Goal: Task Accomplishment & Management: Complete application form

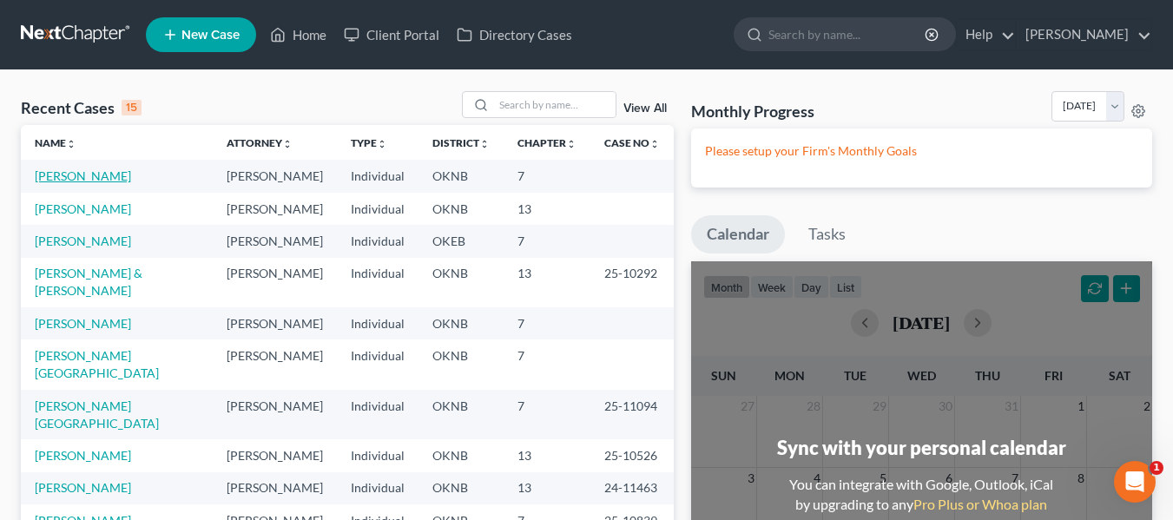
click at [119, 175] on link "[PERSON_NAME]" at bounding box center [83, 175] width 96 height 15
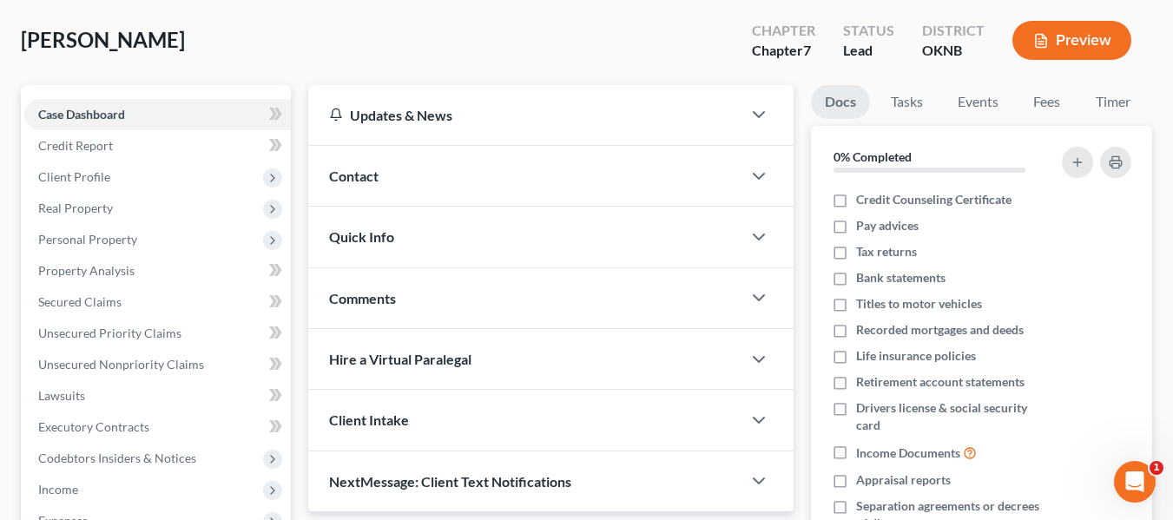
scroll to position [82, 0]
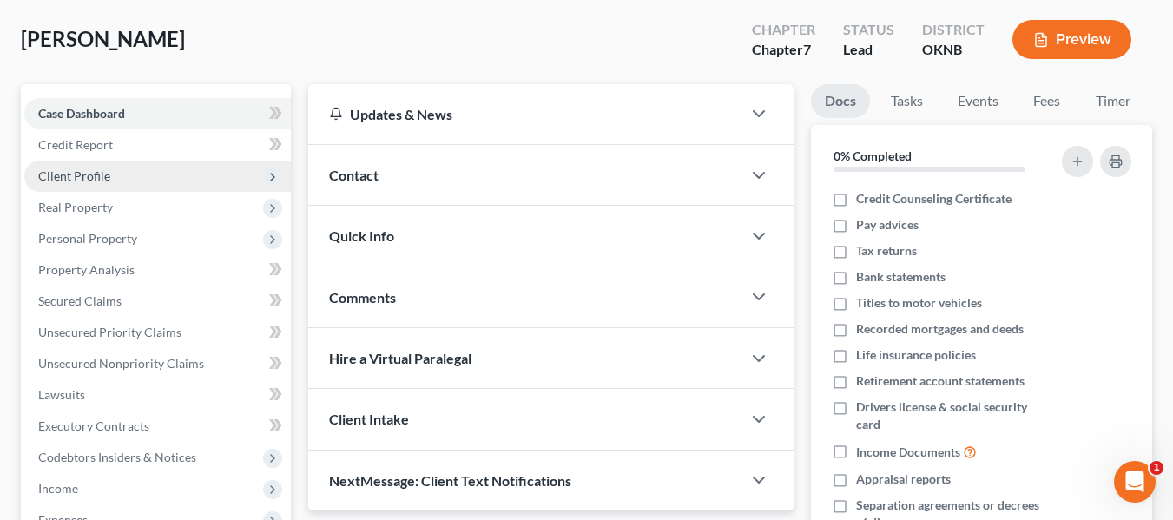
click at [164, 174] on span "Client Profile" at bounding box center [157, 176] width 267 height 31
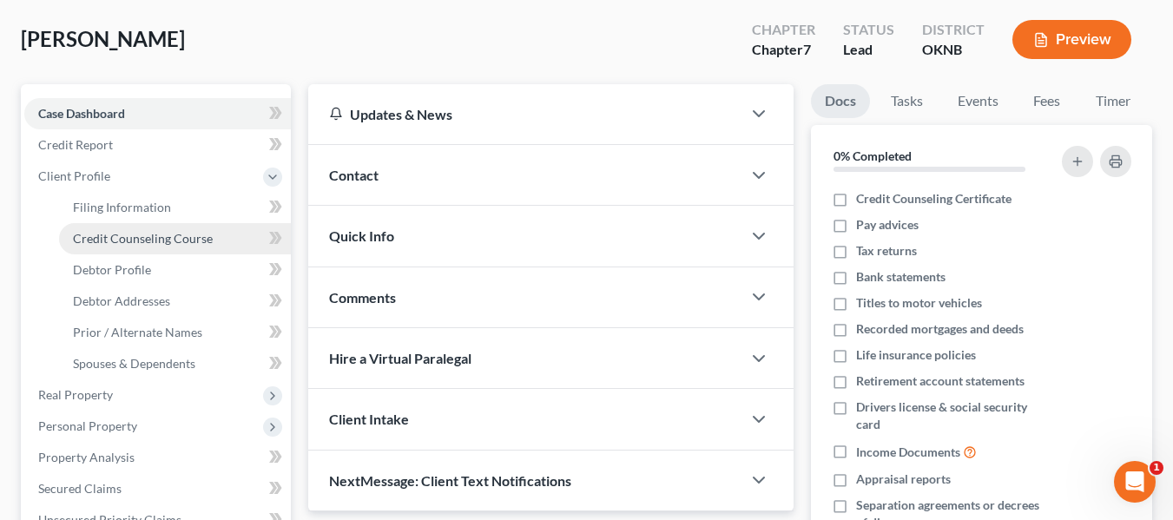
click at [155, 245] on span "Credit Counseling Course" at bounding box center [143, 238] width 140 height 15
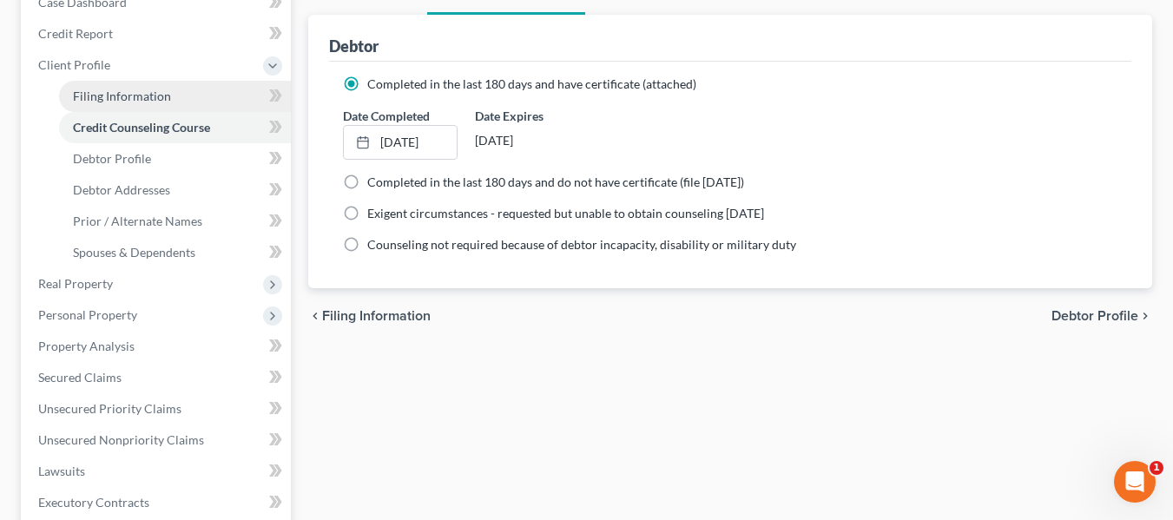
scroll to position [195, 0]
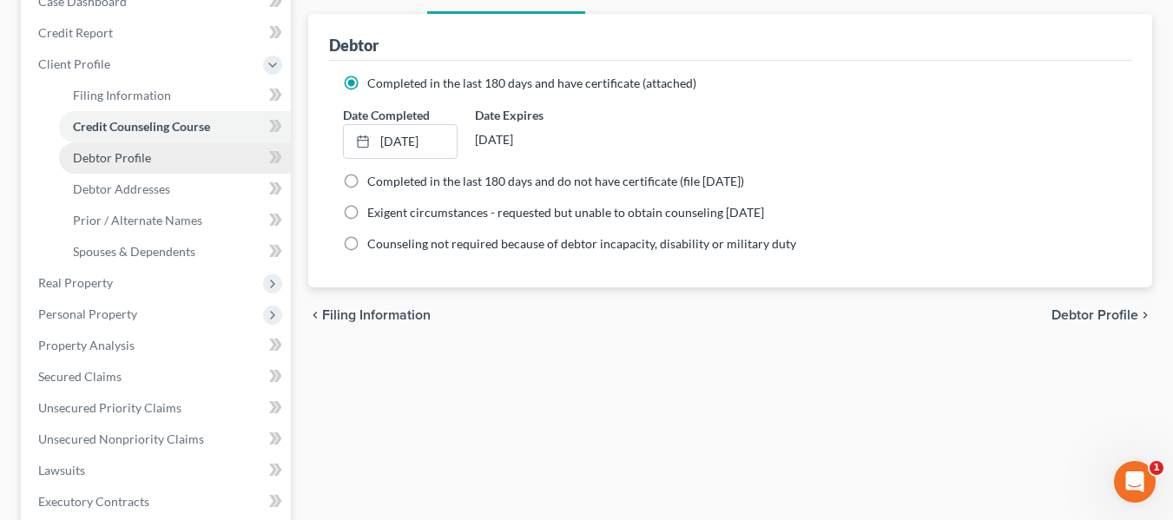
click at [171, 161] on link "Debtor Profile" at bounding box center [175, 157] width 232 height 31
select select "0"
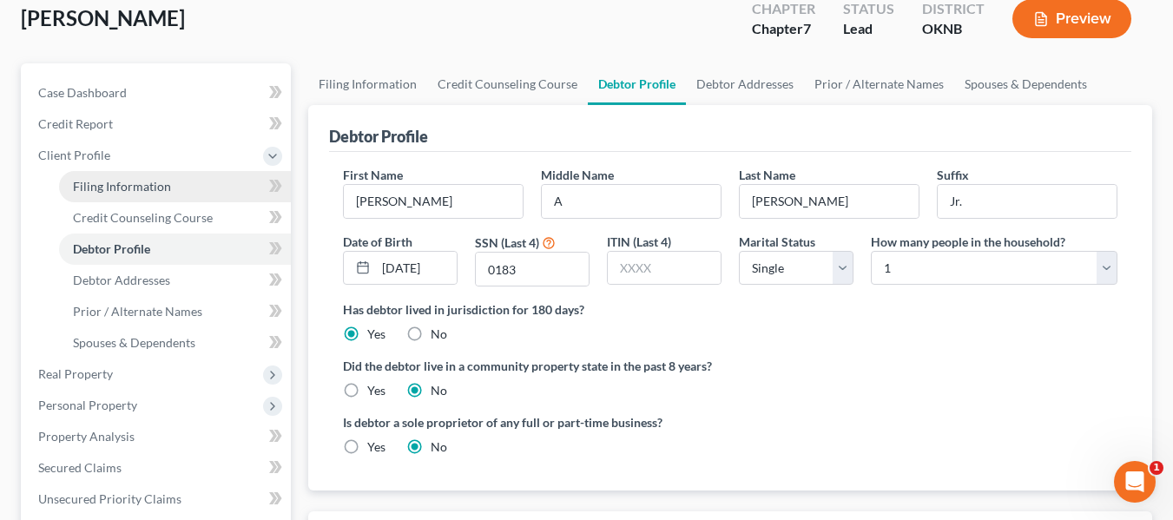
scroll to position [104, 0]
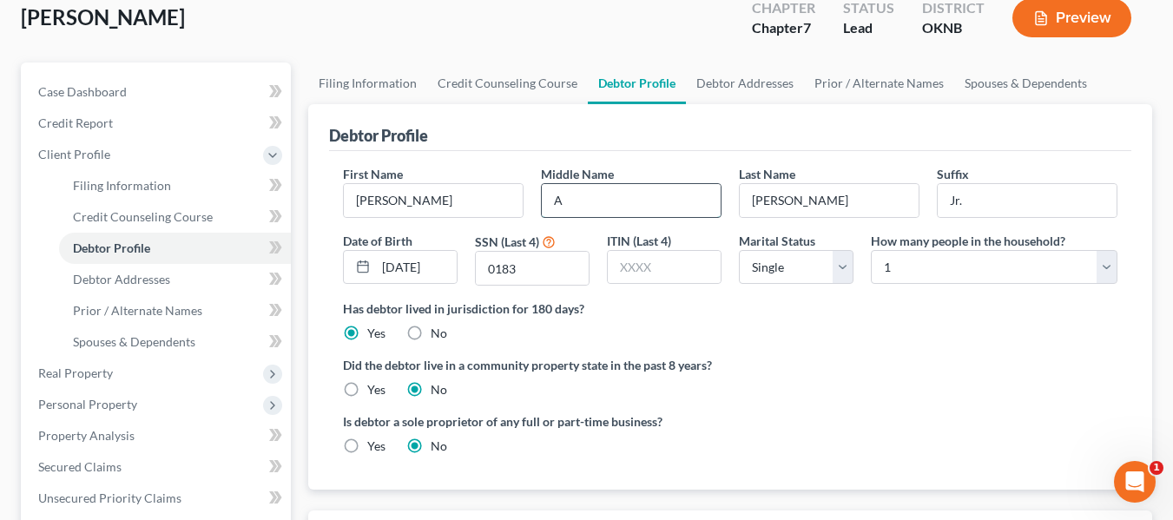
click at [584, 196] on input "A" at bounding box center [631, 200] width 179 height 33
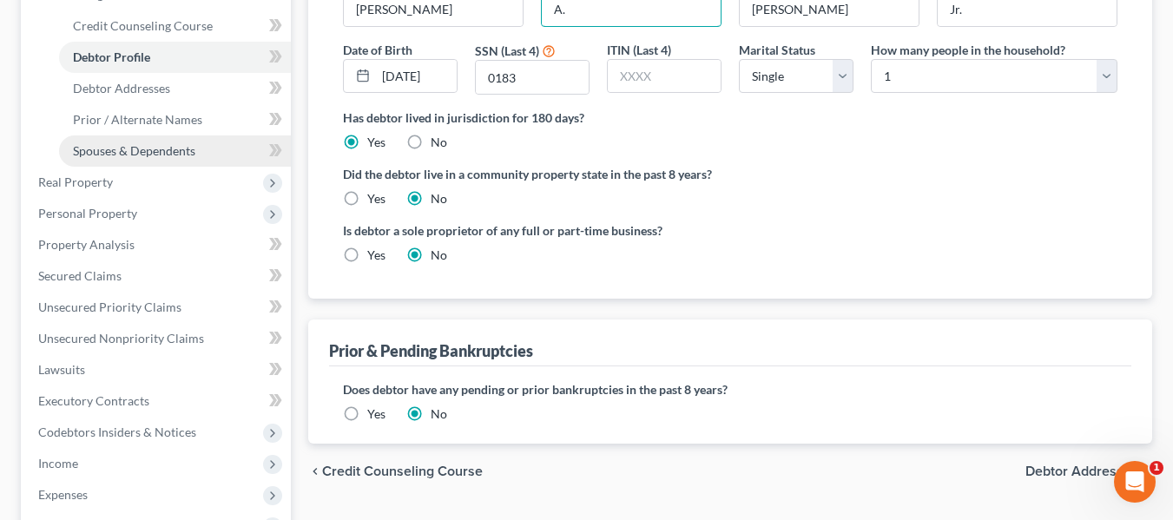
scroll to position [296, 0]
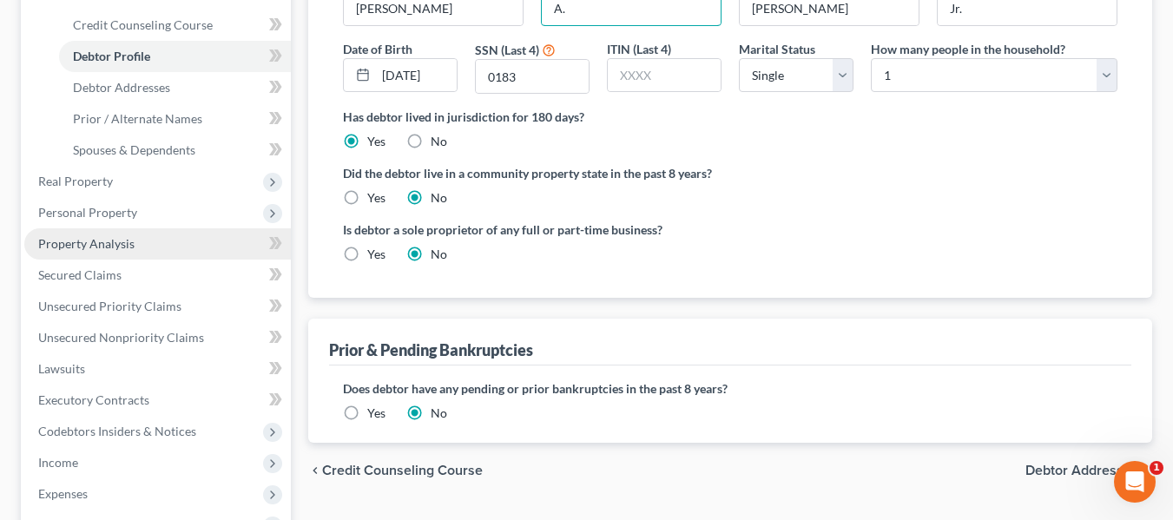
type input "A."
click at [143, 244] on link "Property Analysis" at bounding box center [157, 243] width 267 height 31
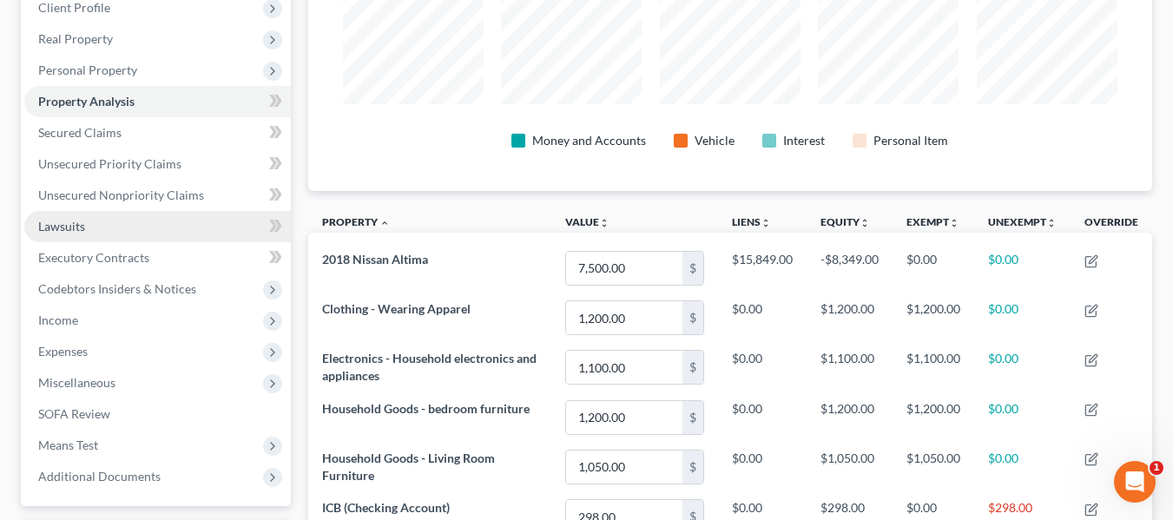
scroll to position [263, 0]
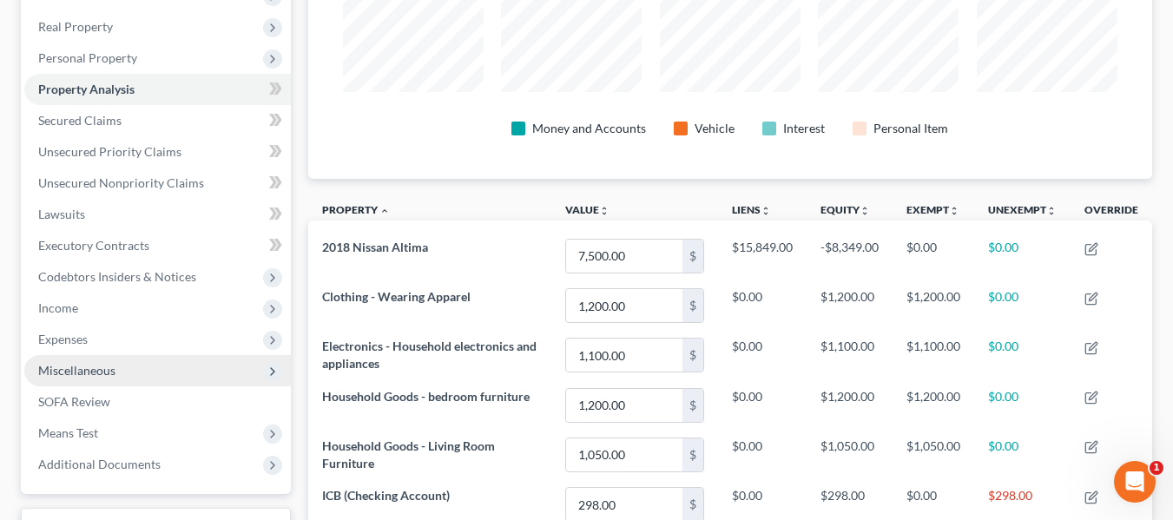
click at [131, 366] on span "Miscellaneous" at bounding box center [157, 370] width 267 height 31
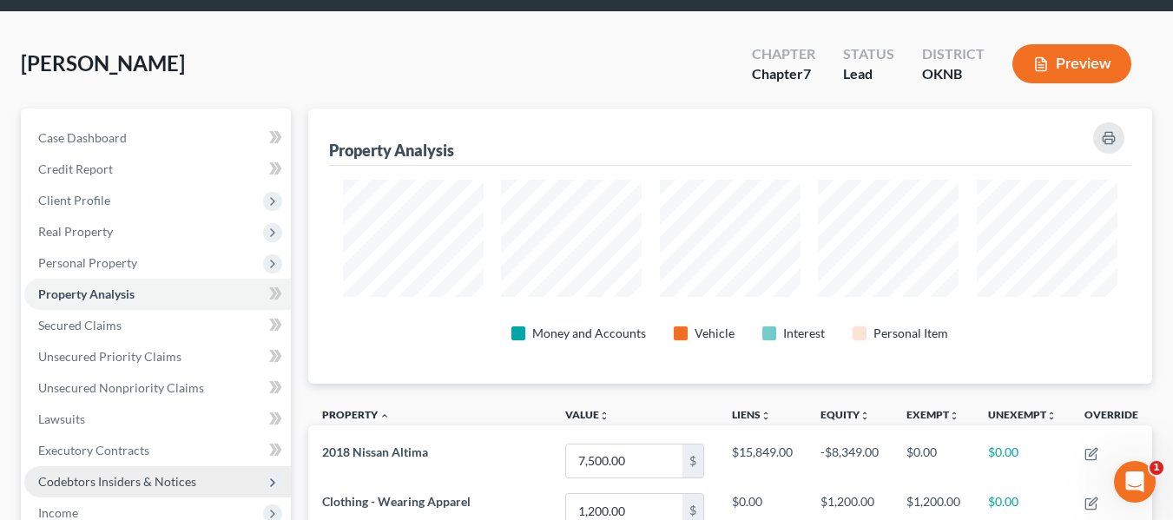
scroll to position [57, 0]
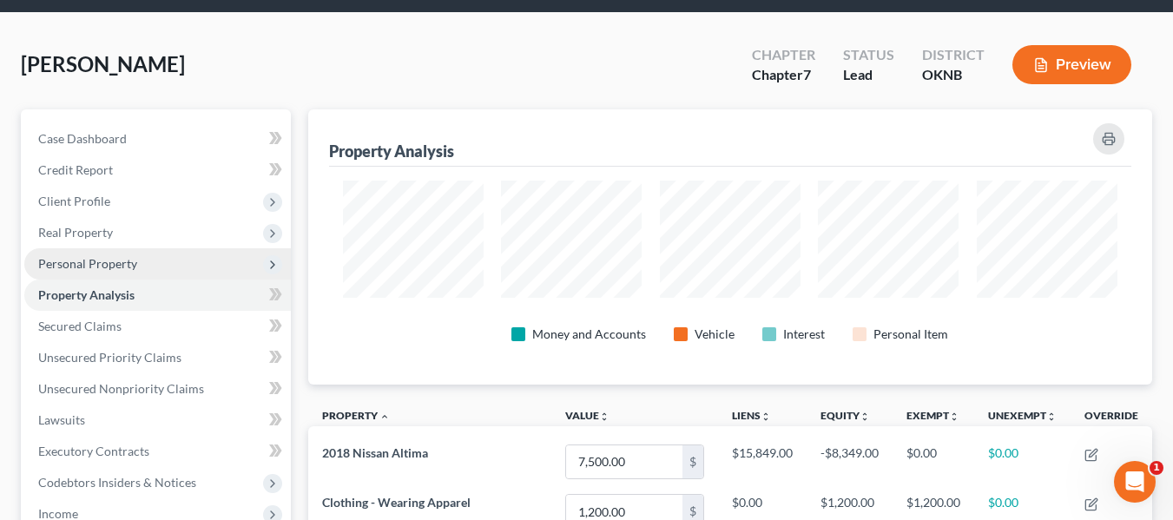
click at [149, 261] on span "Personal Property" at bounding box center [157, 263] width 267 height 31
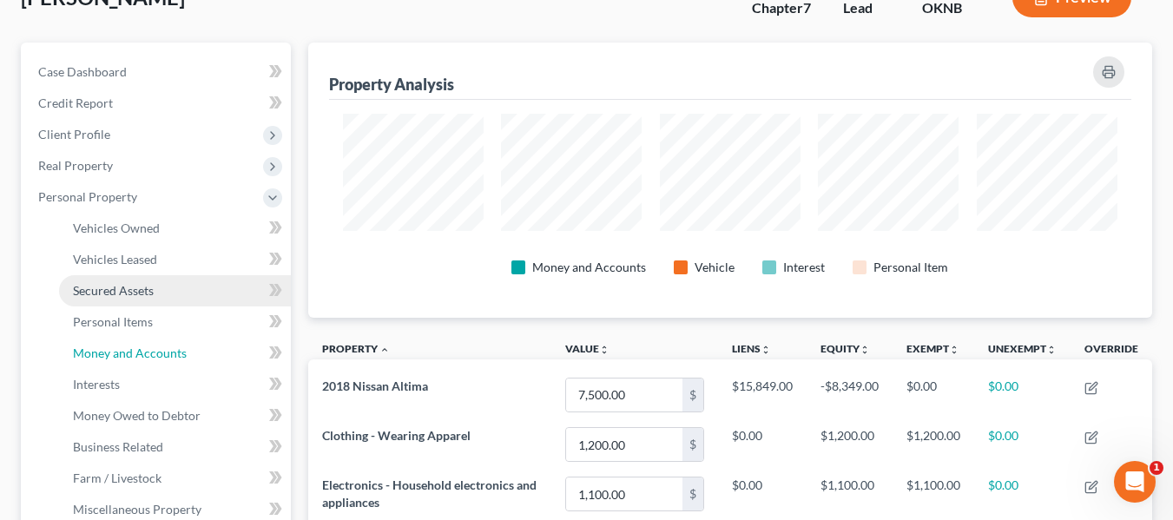
click at [149, 348] on span "Money and Accounts" at bounding box center [130, 353] width 114 height 15
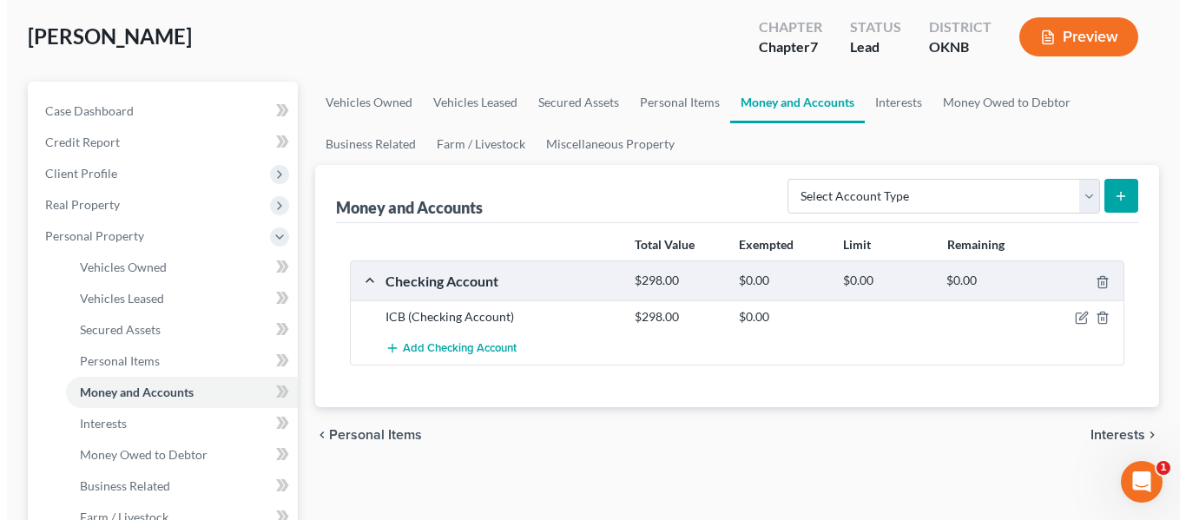
scroll to position [84, 0]
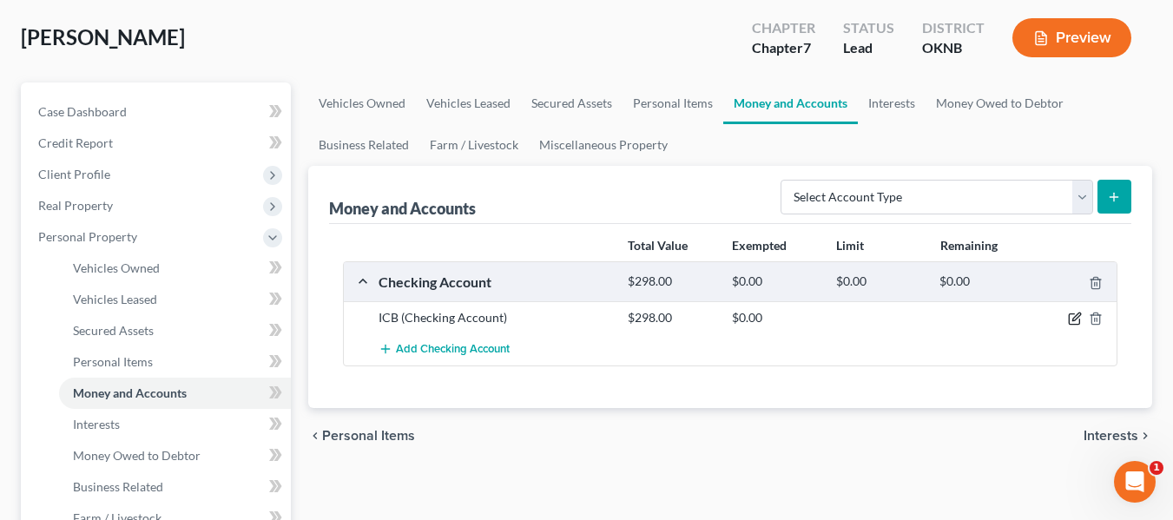
click at [1074, 313] on icon "button" at bounding box center [1075, 319] width 14 height 14
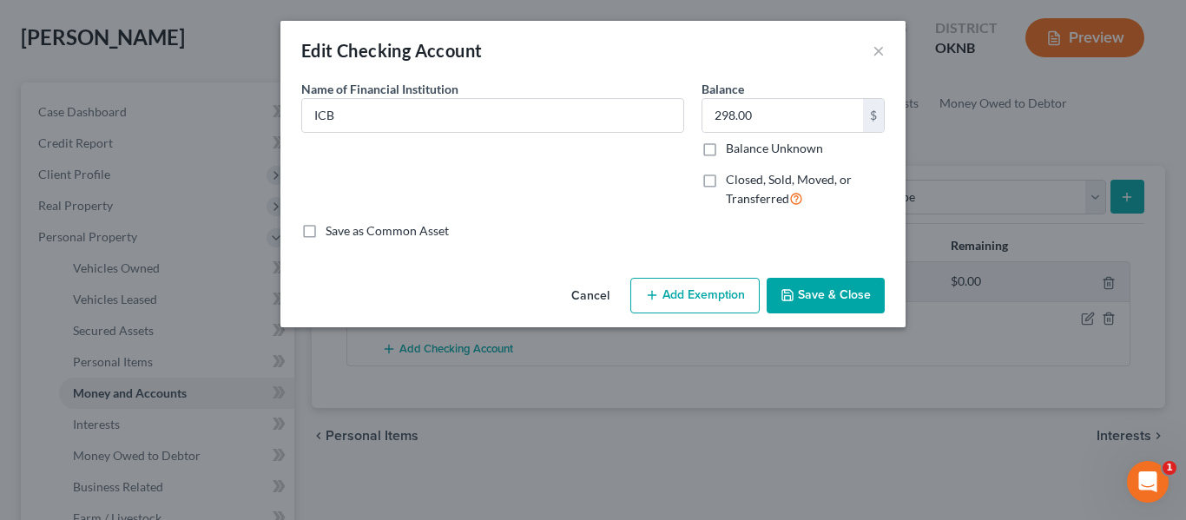
click at [736, 290] on button "Add Exemption" at bounding box center [694, 296] width 129 height 36
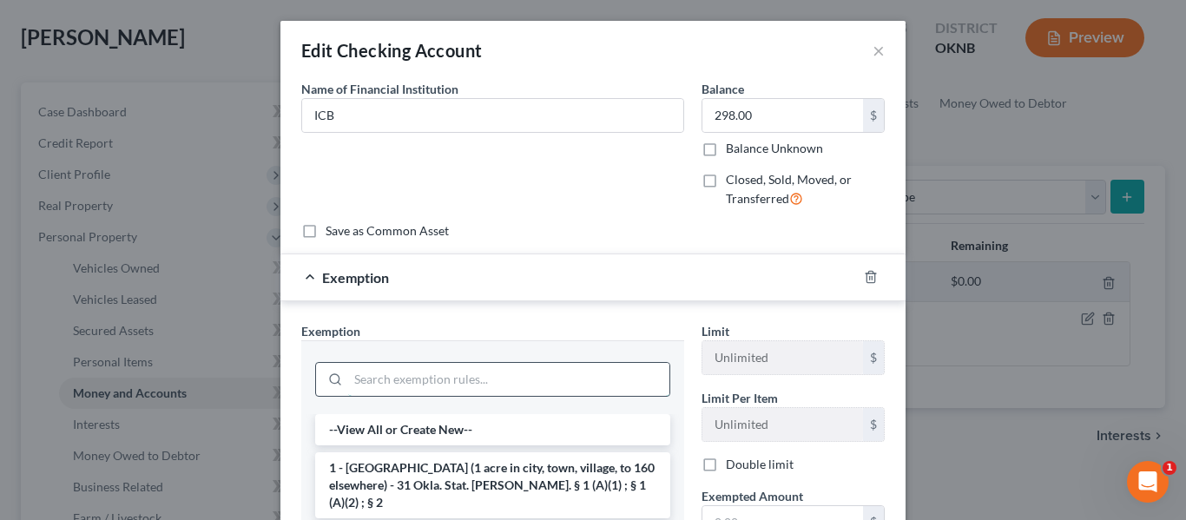
click at [559, 367] on input "search" at bounding box center [508, 379] width 321 height 33
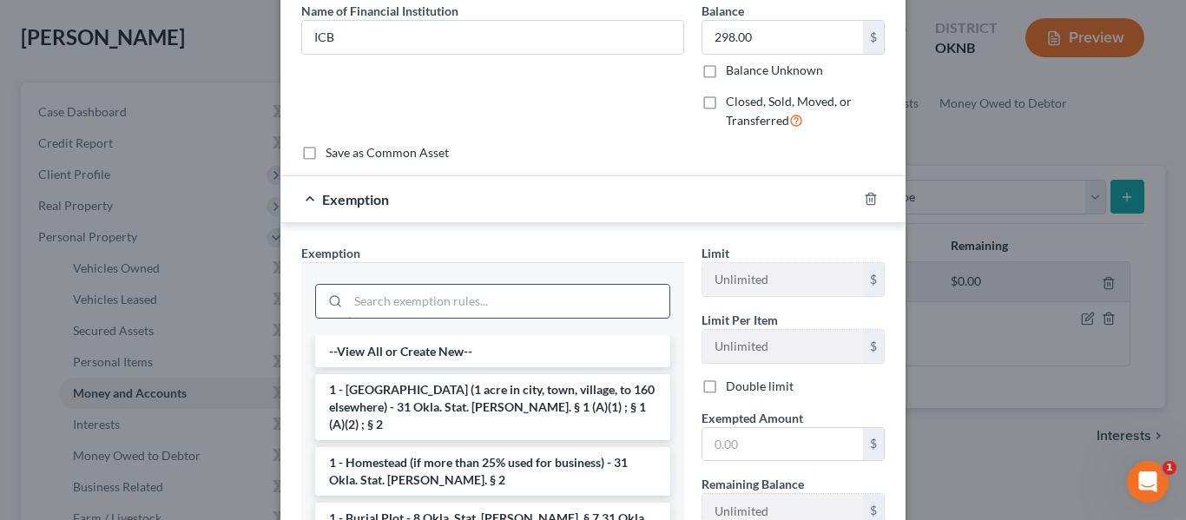
scroll to position [0, 0]
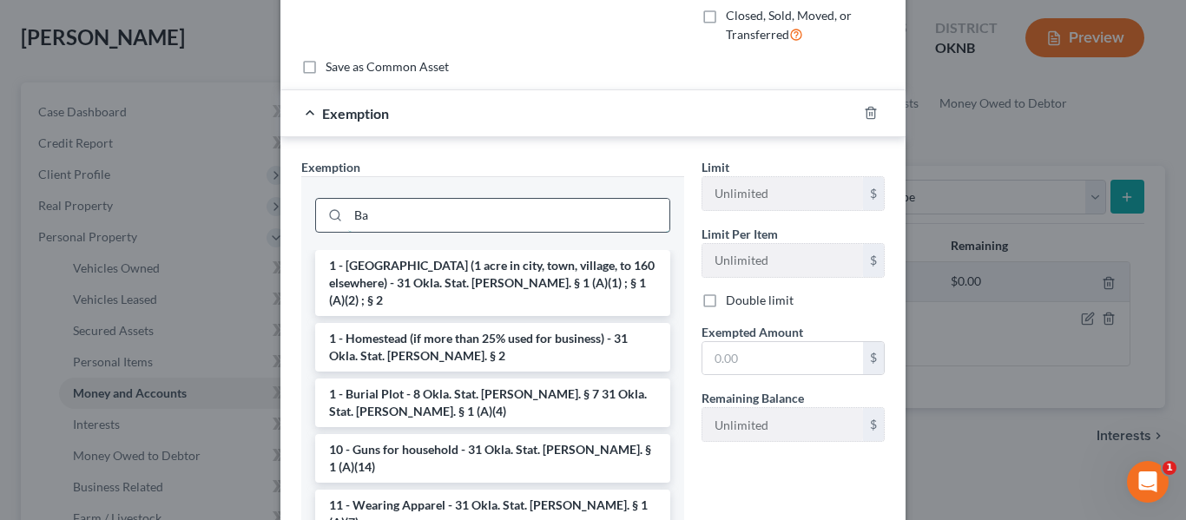
type input "B"
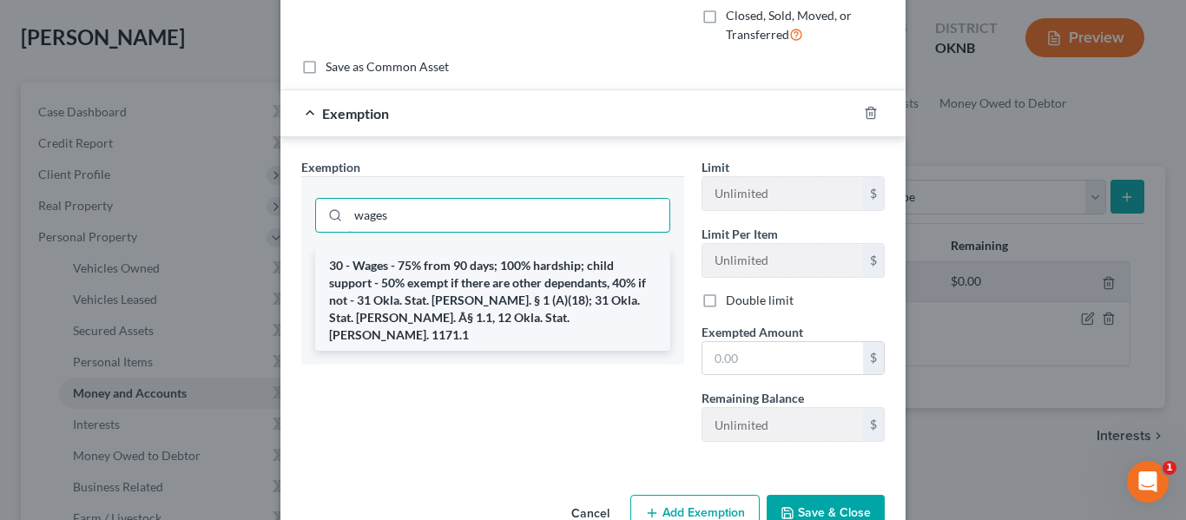
type input "wages"
click at [465, 307] on li "30 - Wages - 75% from 90 days; 100% hardship; child support - 50% exempt if the…" at bounding box center [492, 300] width 355 height 101
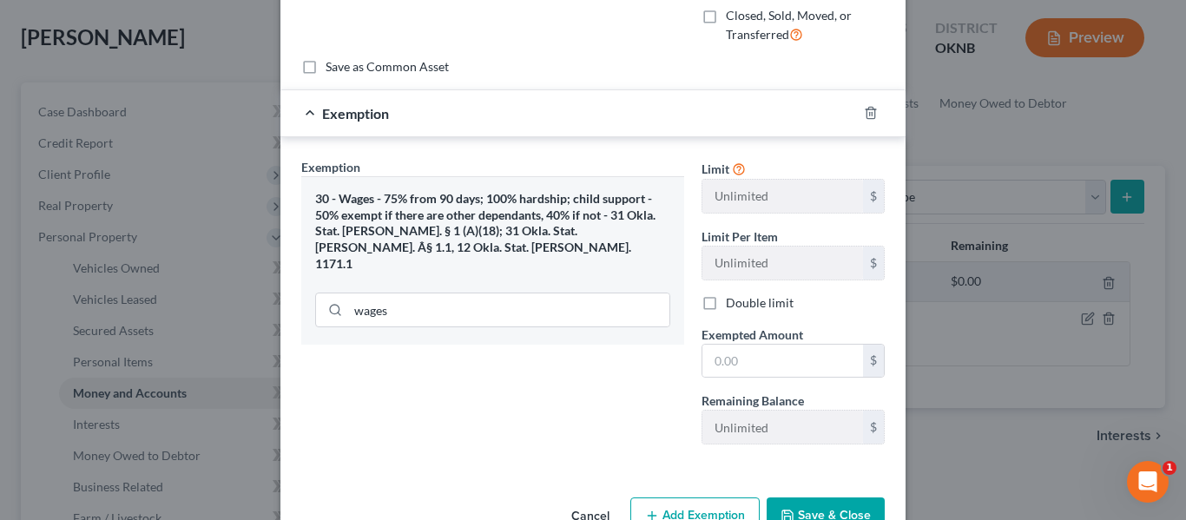
scroll to position [213, 0]
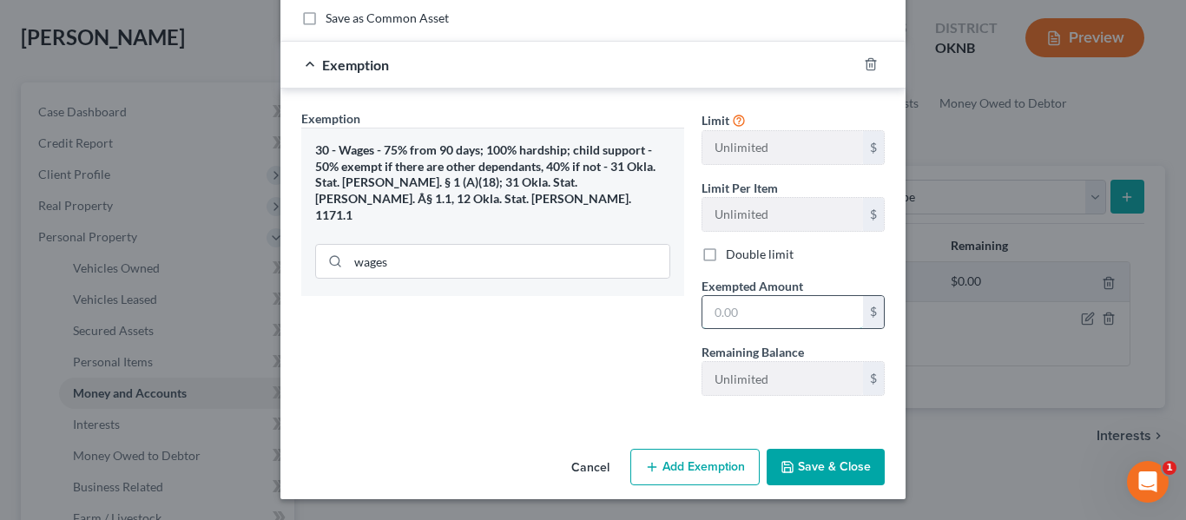
click at [769, 316] on input "text" at bounding box center [783, 312] width 161 height 33
type input "298"
click at [805, 460] on button "Save & Close" at bounding box center [826, 467] width 118 height 36
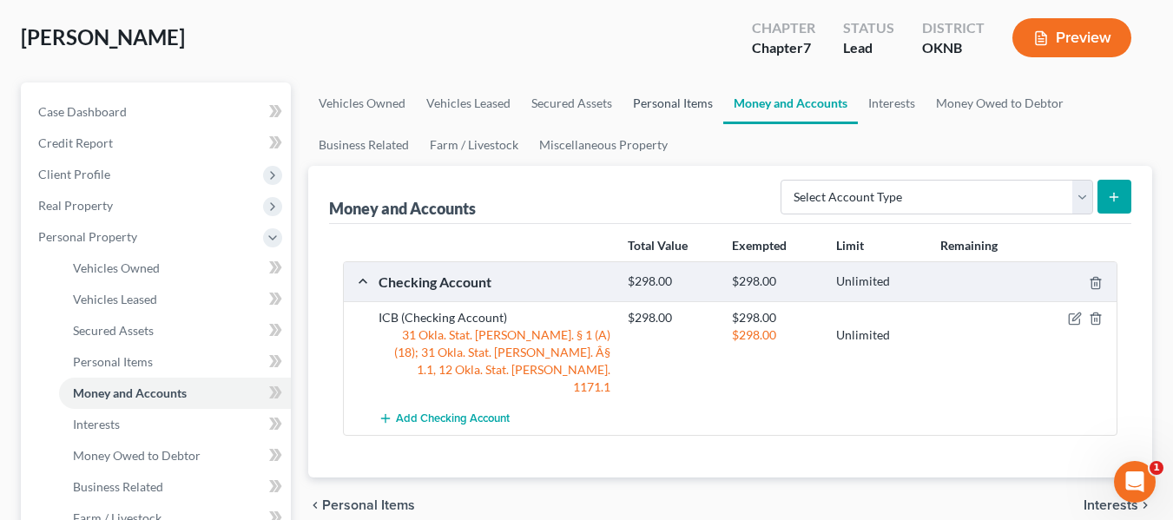
click at [652, 109] on link "Personal Items" at bounding box center [673, 103] width 101 height 42
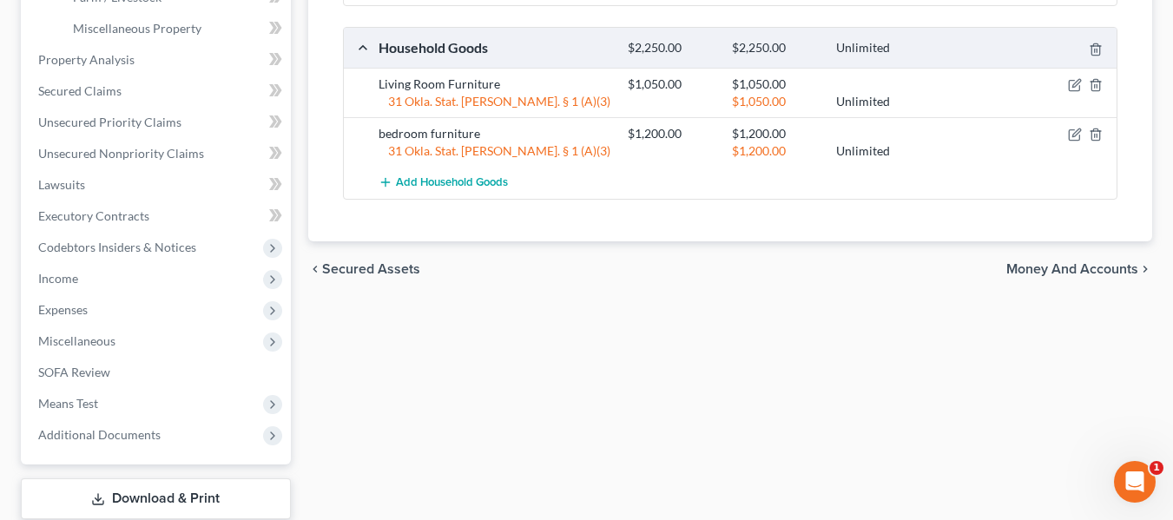
scroll to position [635, 0]
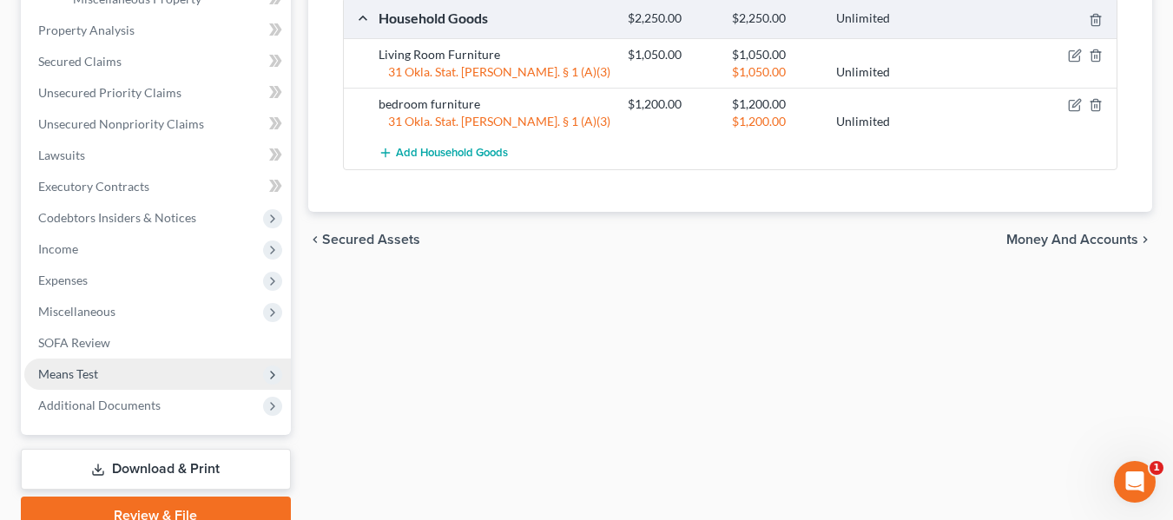
click at [169, 372] on span "Means Test" at bounding box center [157, 374] width 267 height 31
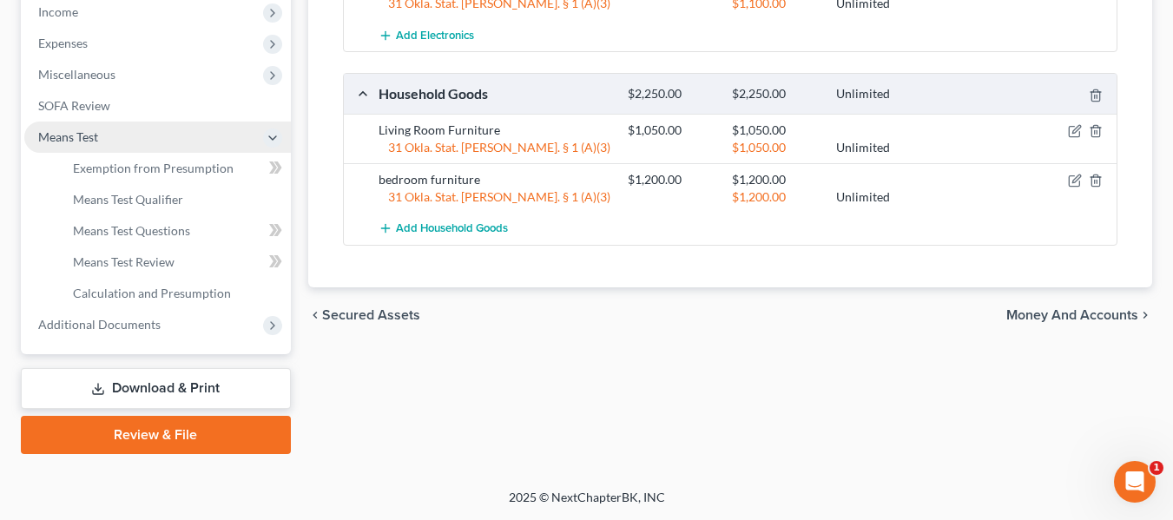
scroll to position [559, 0]
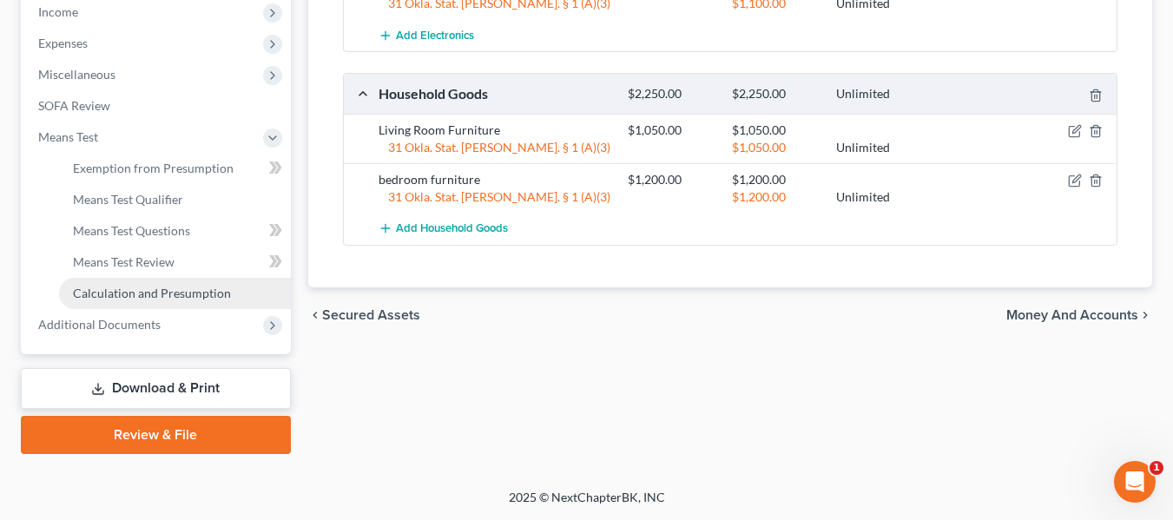
click at [163, 287] on span "Calculation and Presumption" at bounding box center [152, 293] width 158 height 15
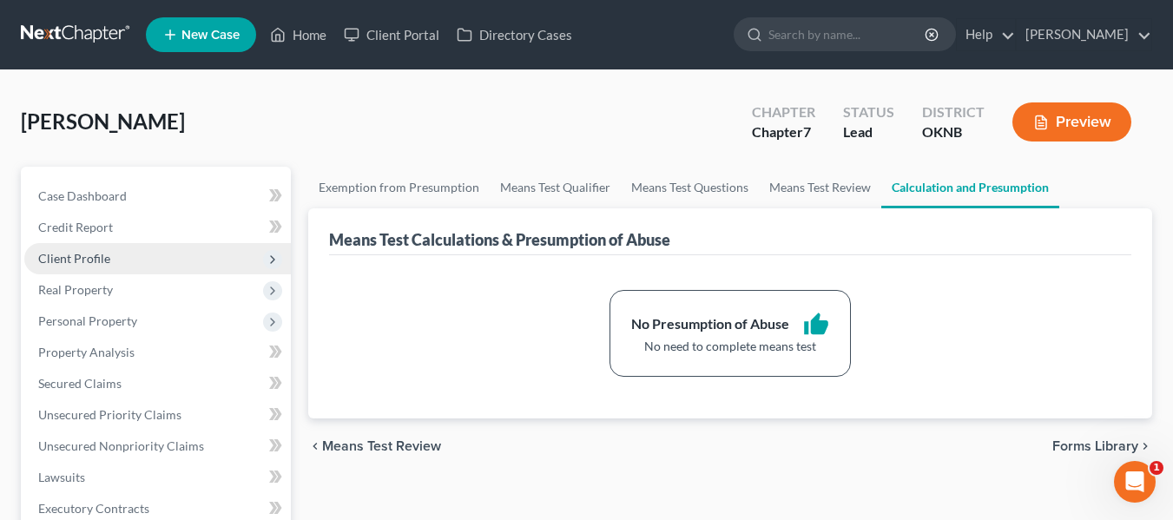
scroll to position [176, 0]
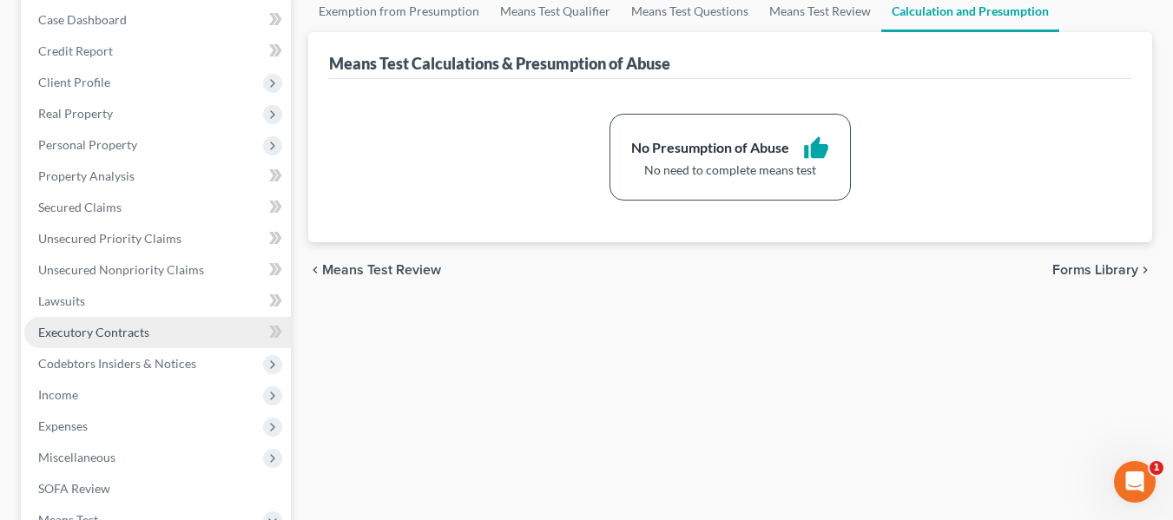
click at [103, 331] on span "Executory Contracts" at bounding box center [93, 332] width 111 height 15
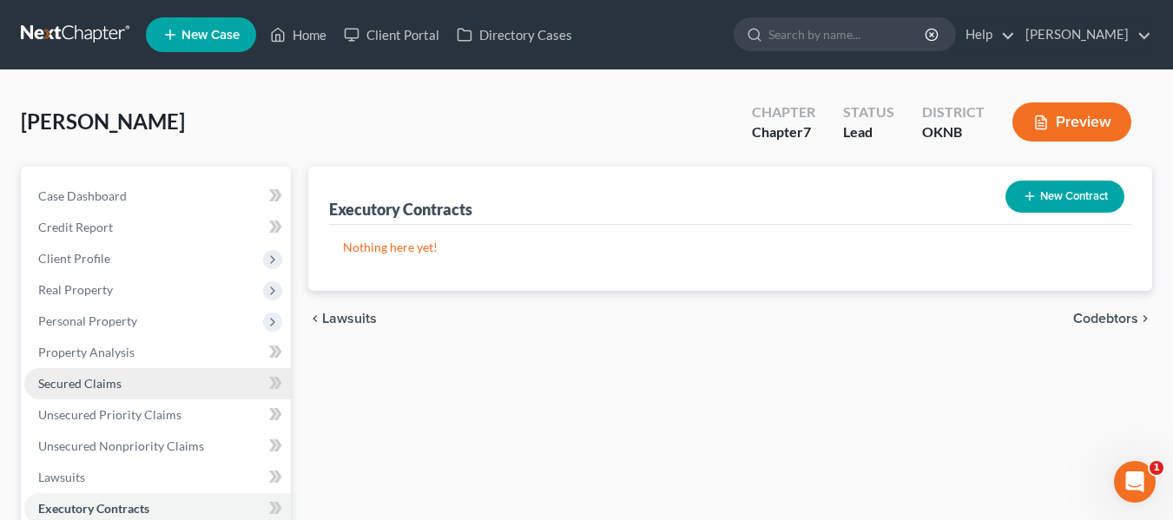
click at [133, 387] on link "Secured Claims" at bounding box center [157, 383] width 267 height 31
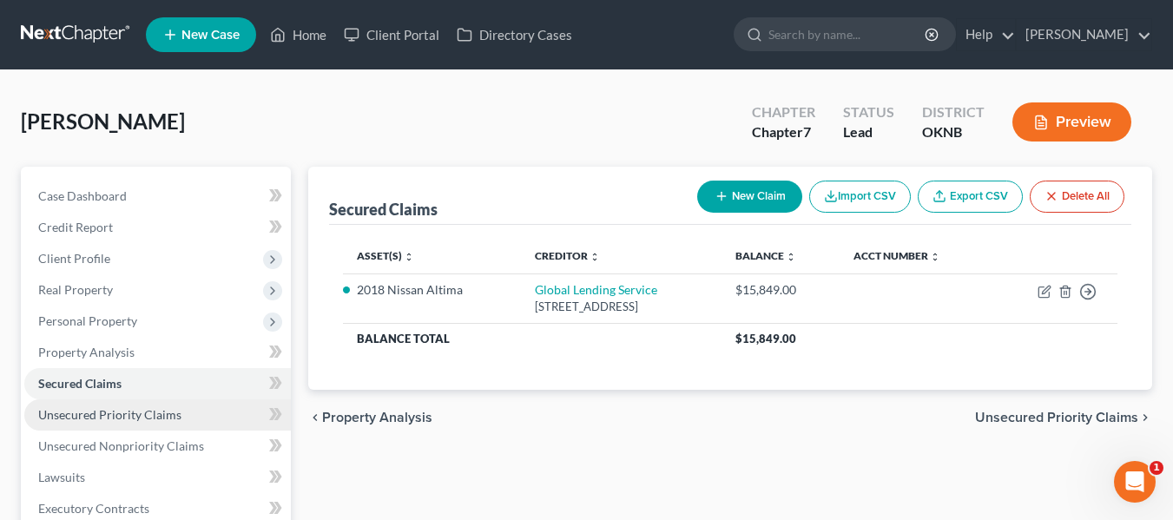
click at [155, 415] on span "Unsecured Priority Claims" at bounding box center [109, 414] width 143 height 15
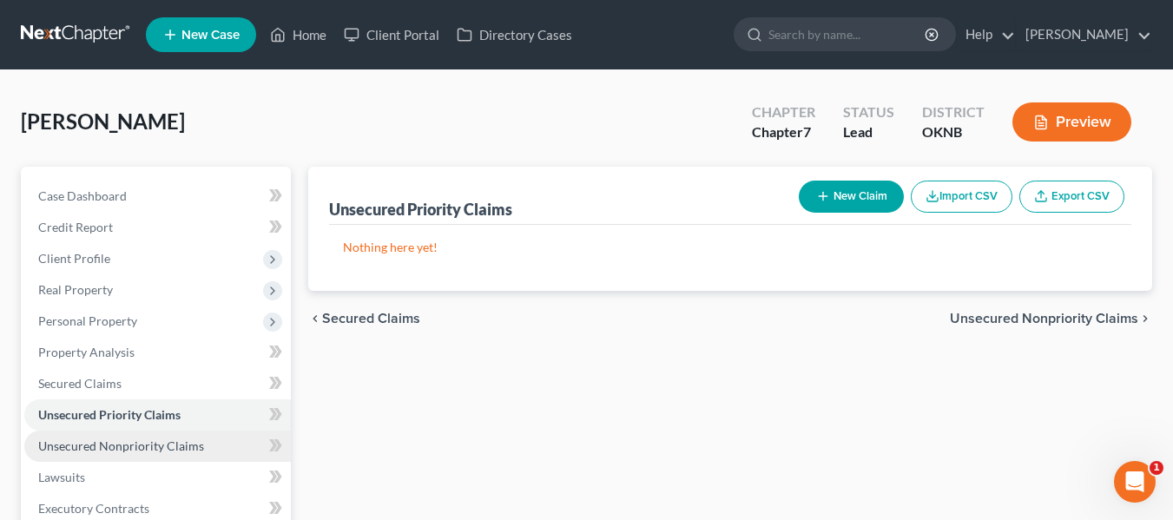
click at [163, 442] on span "Unsecured Nonpriority Claims" at bounding box center [121, 446] width 166 height 15
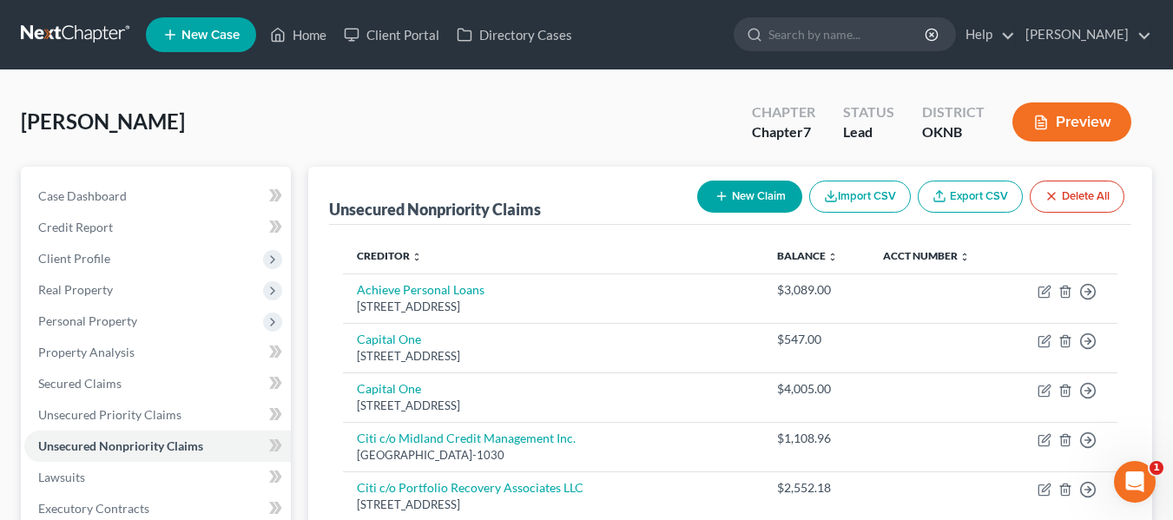
scroll to position [113, 0]
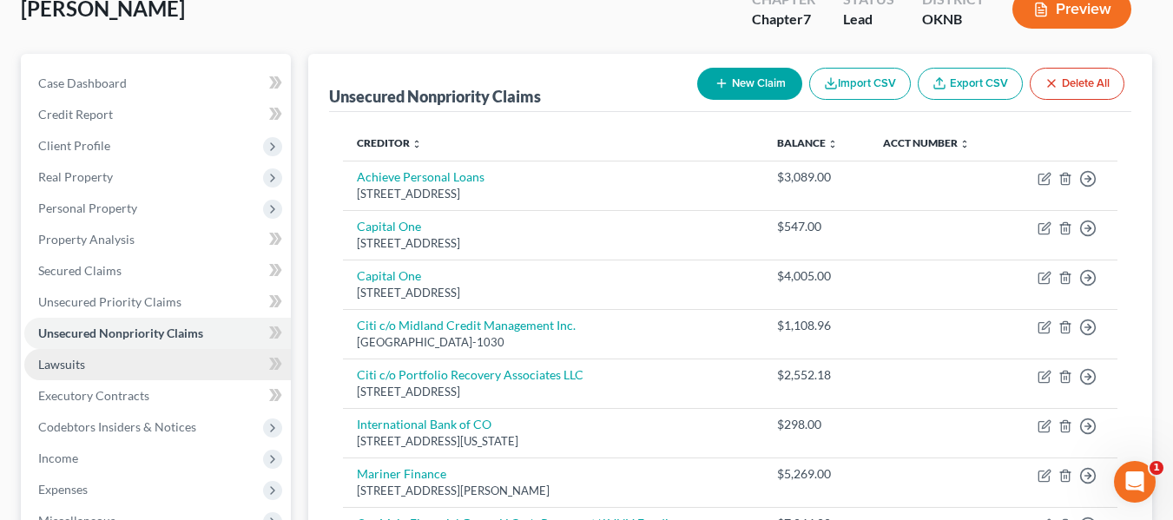
click at [175, 366] on link "Lawsuits" at bounding box center [157, 364] width 267 height 31
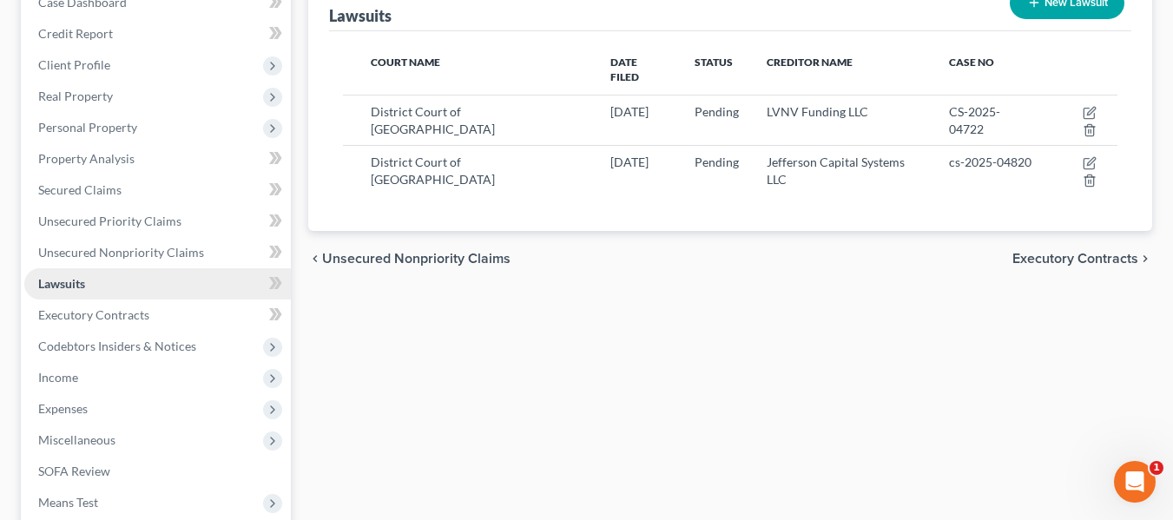
scroll to position [225, 0]
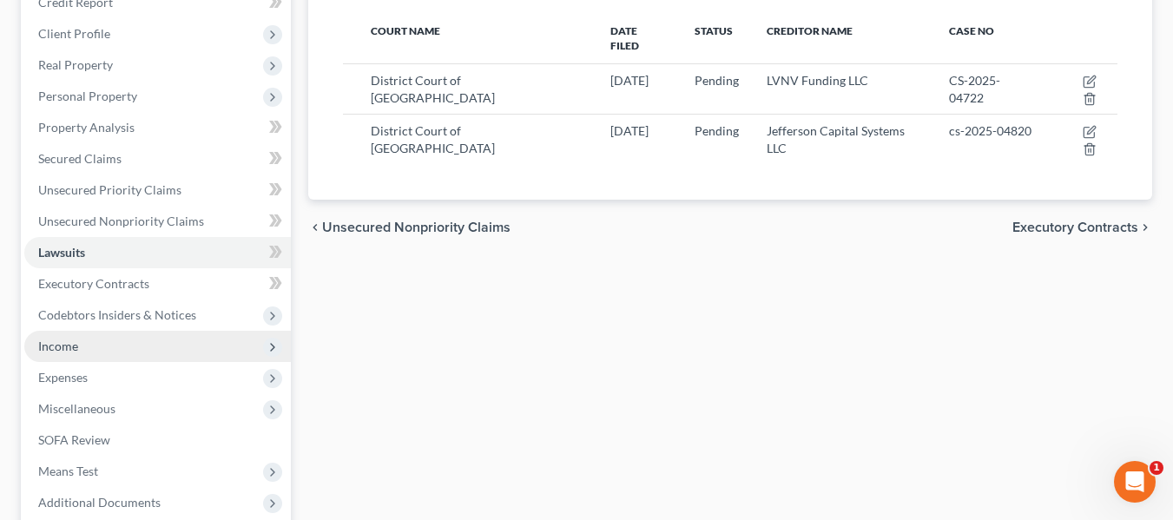
click at [142, 351] on span "Income" at bounding box center [157, 346] width 267 height 31
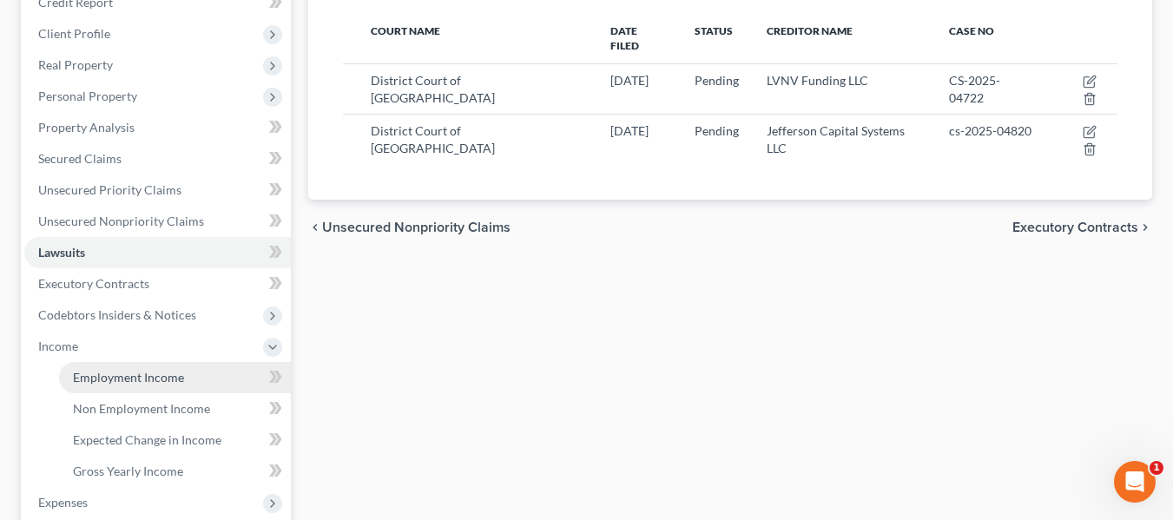
click at [201, 378] on link "Employment Income" at bounding box center [175, 377] width 232 height 31
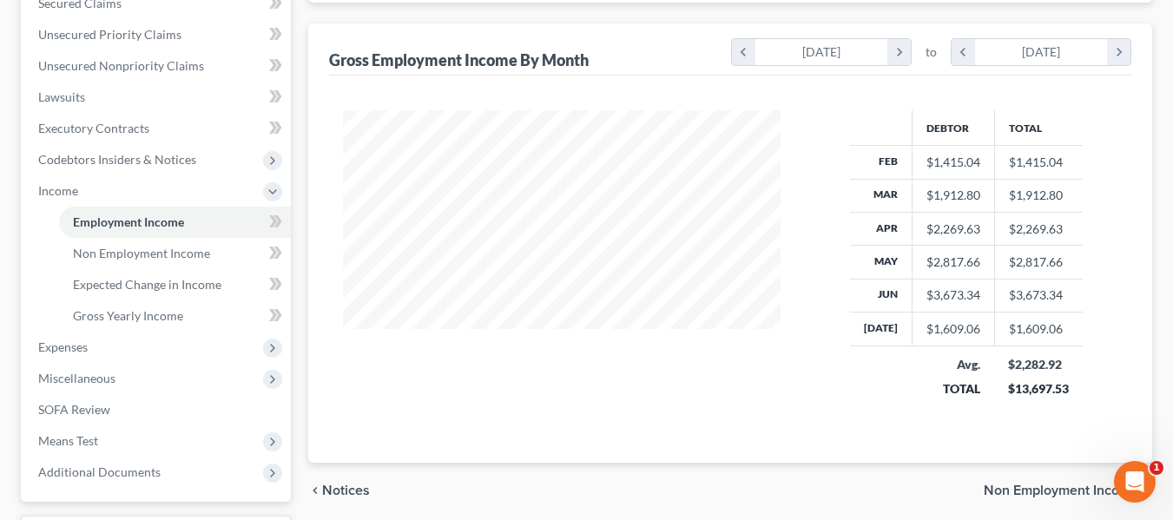
scroll to position [330, 0]
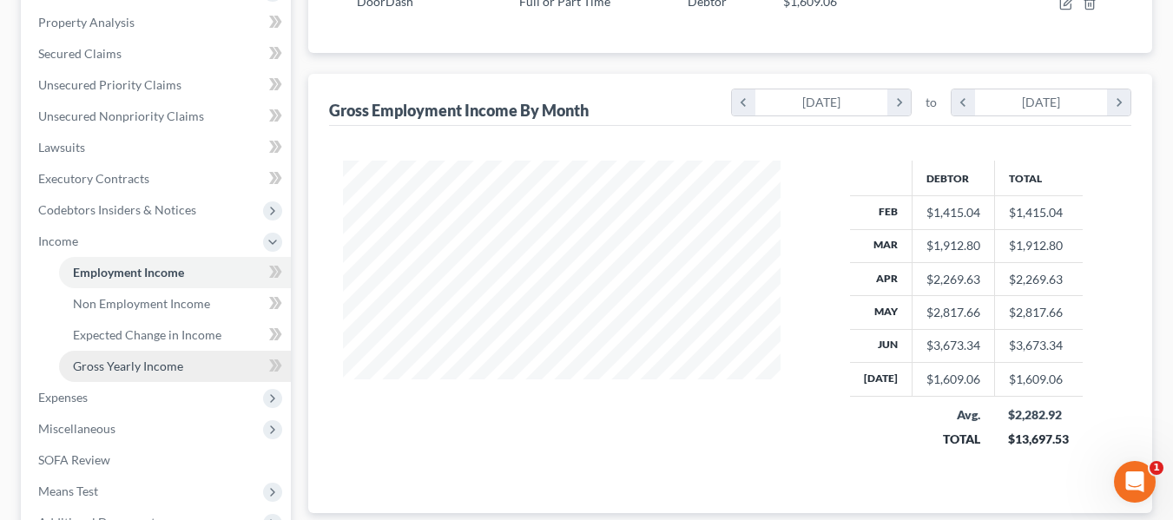
click at [212, 356] on link "Gross Yearly Income" at bounding box center [175, 366] width 232 height 31
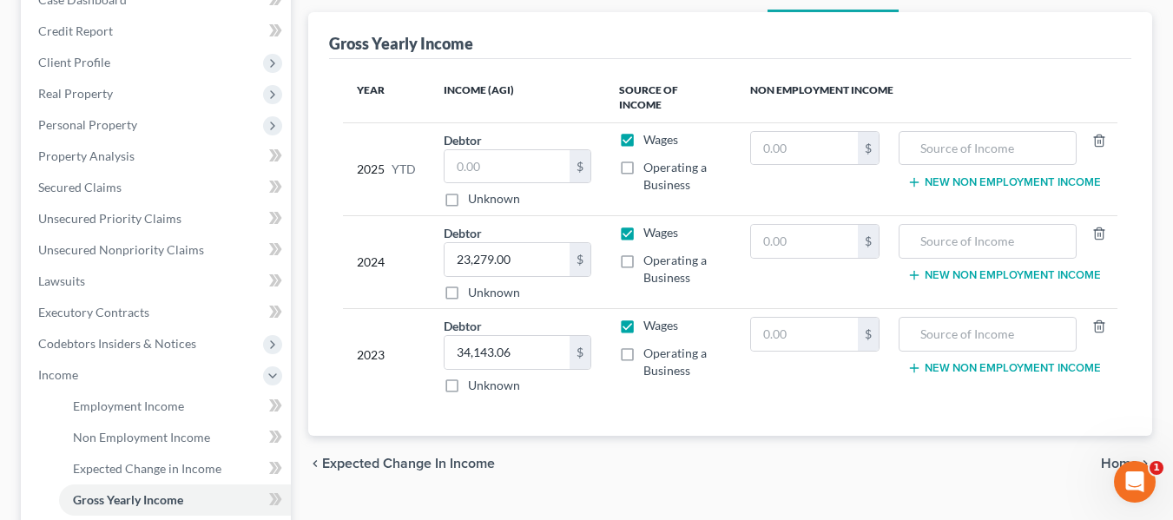
scroll to position [197, 0]
click at [126, 398] on span "Employment Income" at bounding box center [128, 405] width 111 height 15
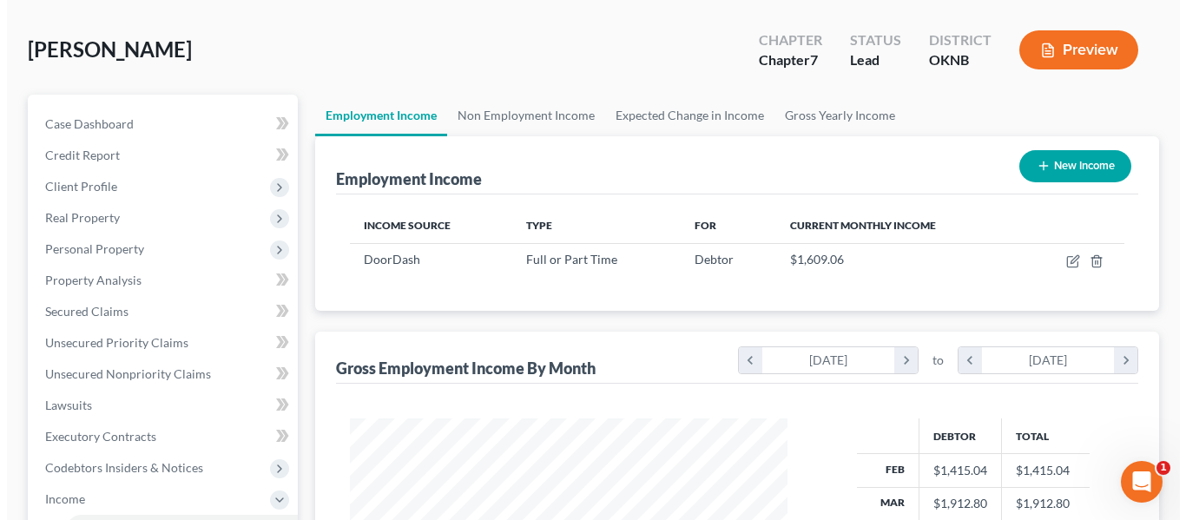
scroll to position [71, 0]
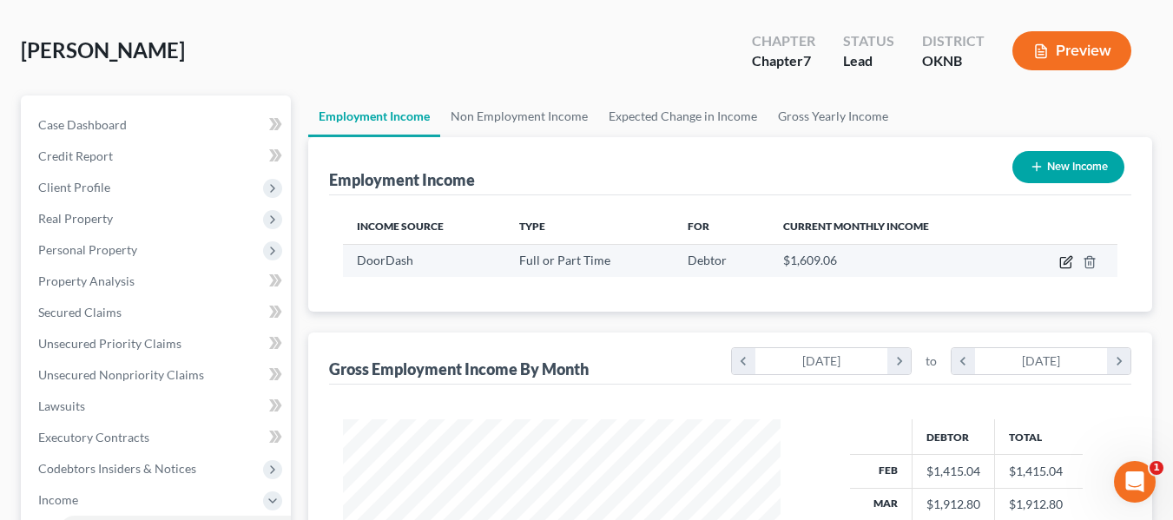
click at [1066, 262] on icon "button" at bounding box center [1066, 262] width 14 height 14
select select "0"
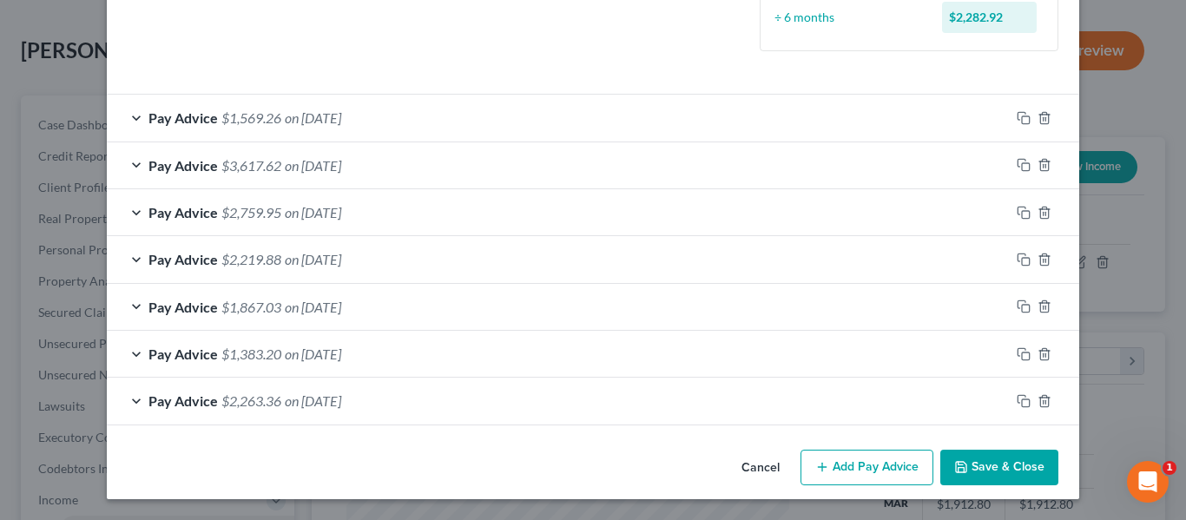
click at [744, 462] on button "Cancel" at bounding box center [761, 469] width 66 height 35
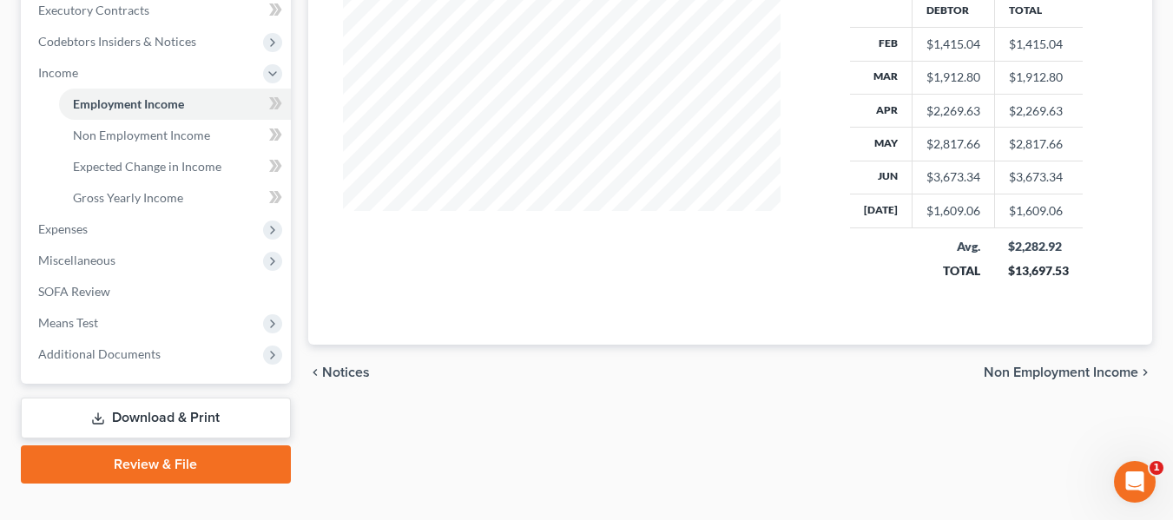
scroll to position [499, 0]
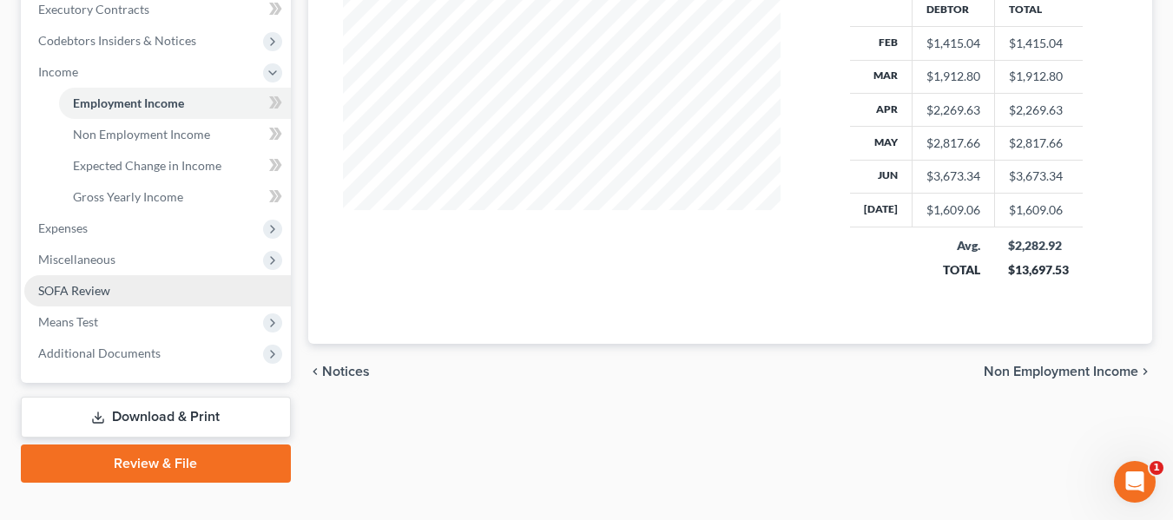
click at [148, 281] on link "SOFA Review" at bounding box center [157, 290] width 267 height 31
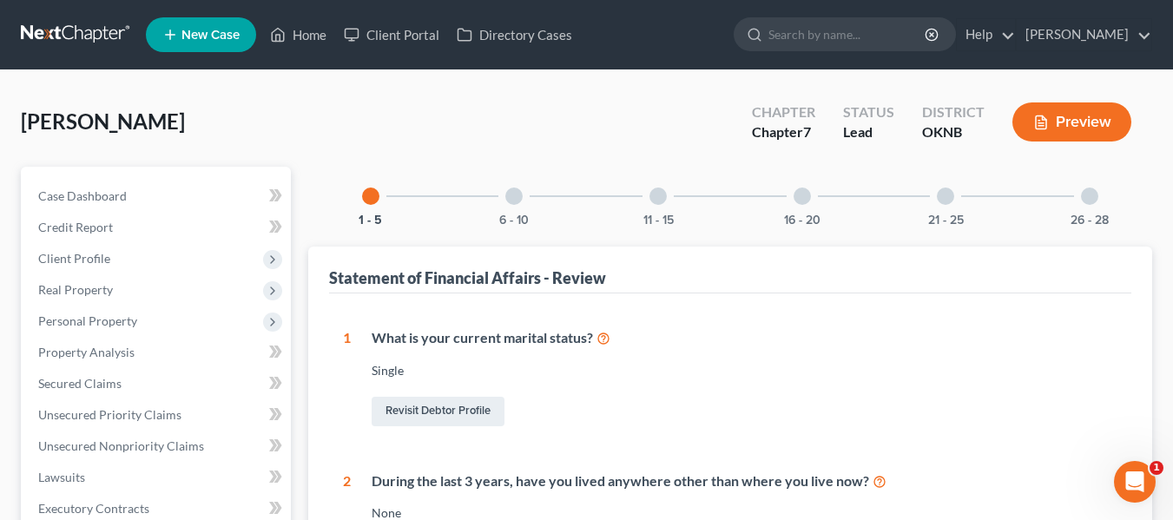
click at [505, 193] on div "6 - 10" at bounding box center [514, 196] width 59 height 59
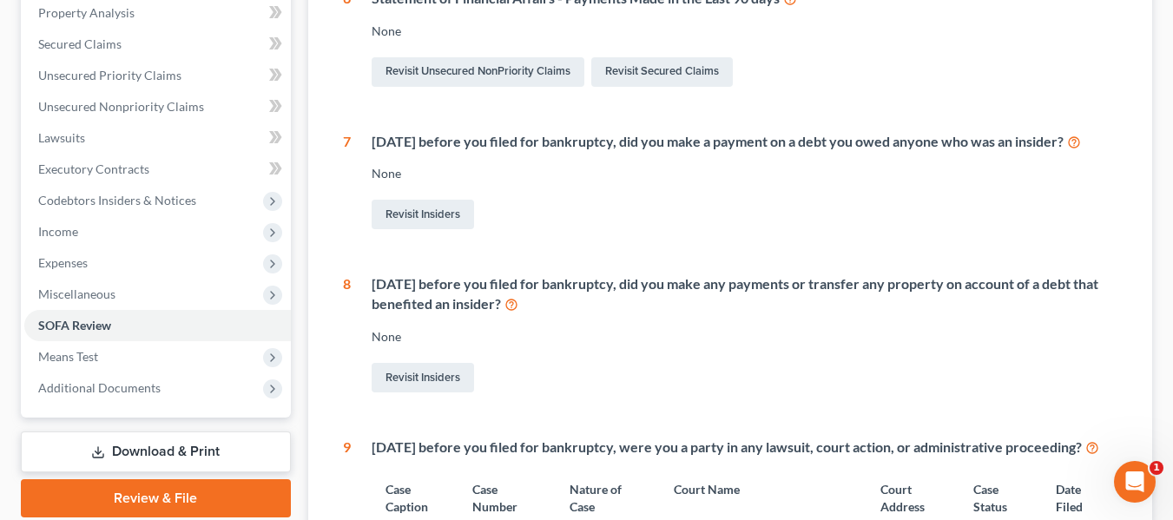
scroll to position [339, 0]
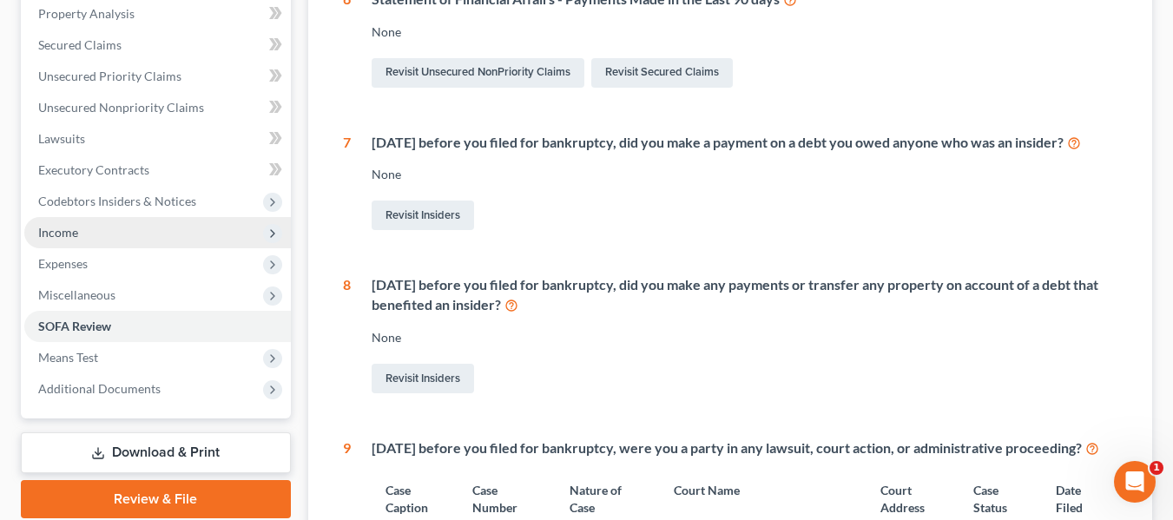
click at [185, 221] on span "Income" at bounding box center [157, 232] width 267 height 31
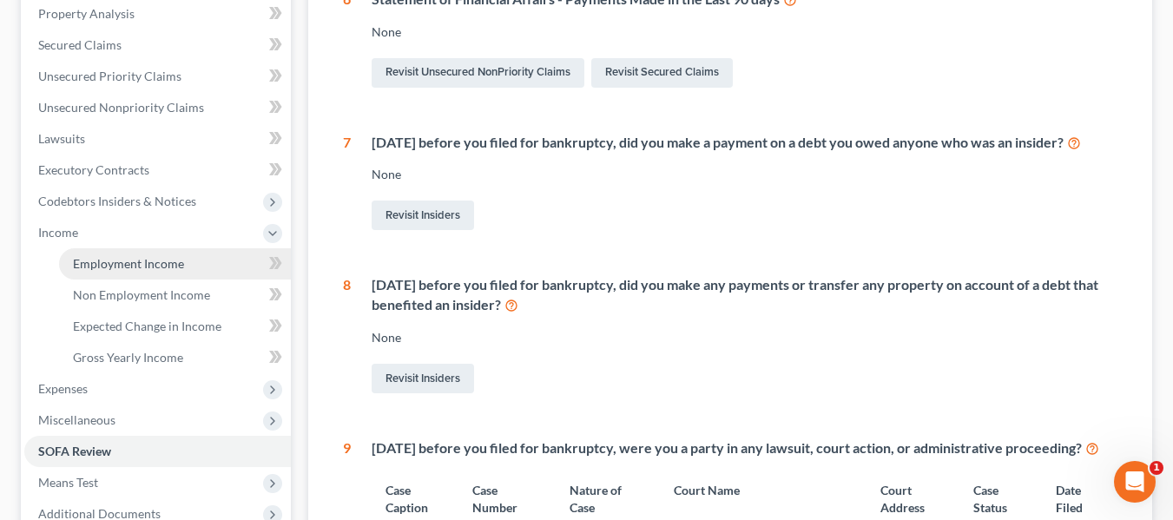
click at [181, 261] on span "Employment Income" at bounding box center [128, 263] width 111 height 15
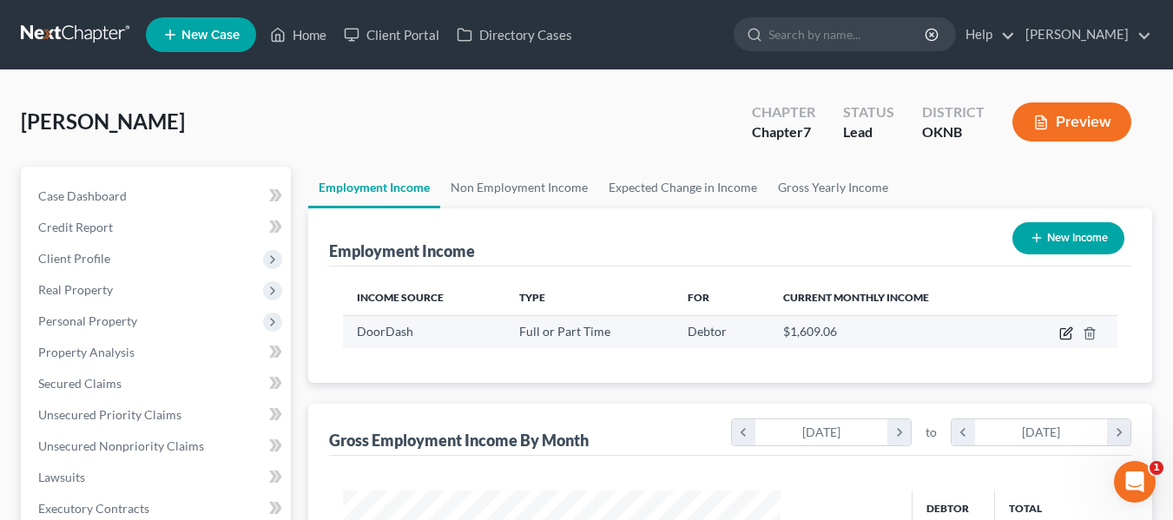
click at [1059, 329] on icon "button" at bounding box center [1066, 334] width 14 height 14
select select "0"
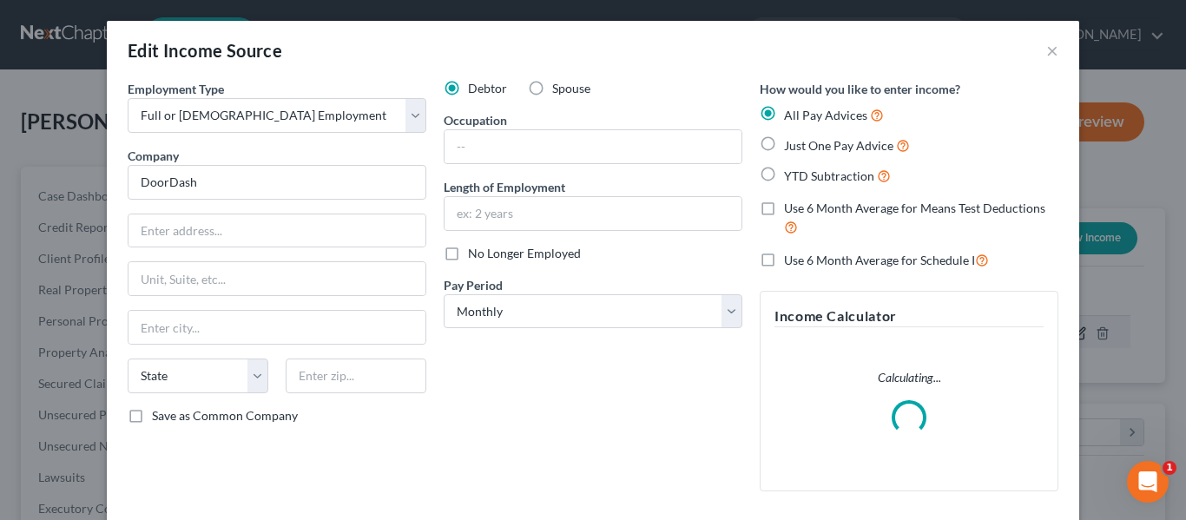
scroll to position [312, 478]
click at [411, 110] on select "Select Full or [DEMOGRAPHIC_DATA] Employment Self Employment" at bounding box center [277, 115] width 299 height 35
click at [128, 98] on select "Select Full or [DEMOGRAPHIC_DATA] Employment Self Employment" at bounding box center [277, 115] width 299 height 35
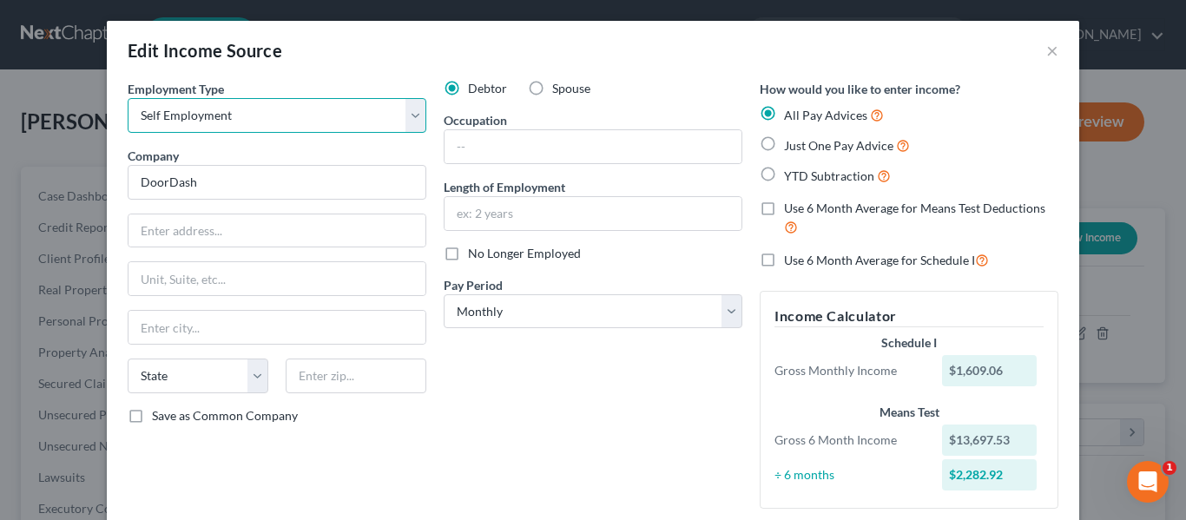
click at [411, 124] on select "Select Full or [DEMOGRAPHIC_DATA] Employment Self Employment" at bounding box center [277, 115] width 299 height 35
click at [128, 98] on select "Select Full or [DEMOGRAPHIC_DATA] Employment Self Employment" at bounding box center [277, 115] width 299 height 35
click at [399, 115] on select "Select Full or [DEMOGRAPHIC_DATA] Employment Self Employment" at bounding box center [277, 115] width 299 height 35
click at [128, 98] on select "Select Full or [DEMOGRAPHIC_DATA] Employment Self Employment" at bounding box center [277, 115] width 299 height 35
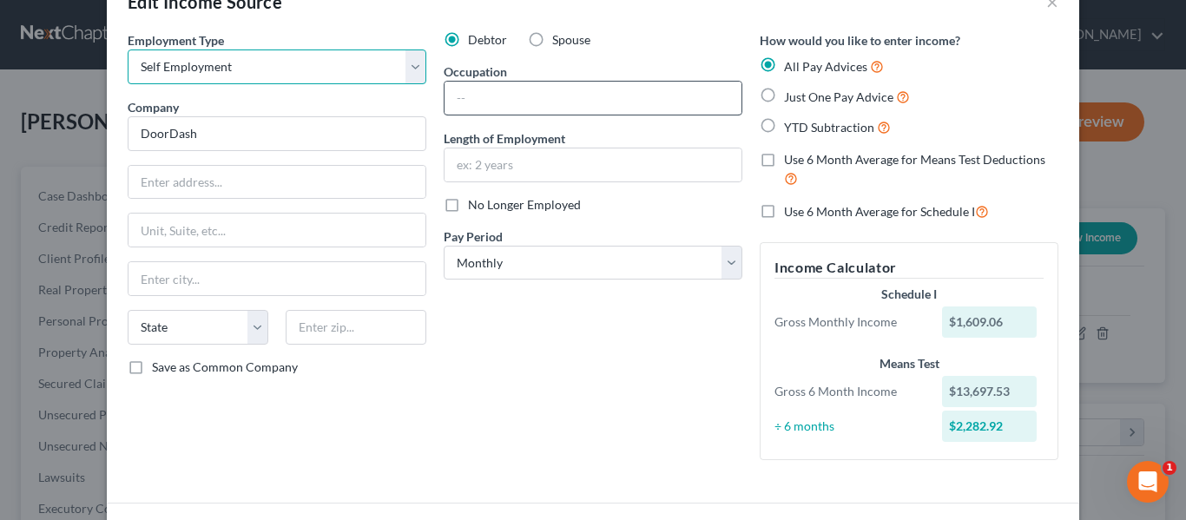
scroll to position [0, 0]
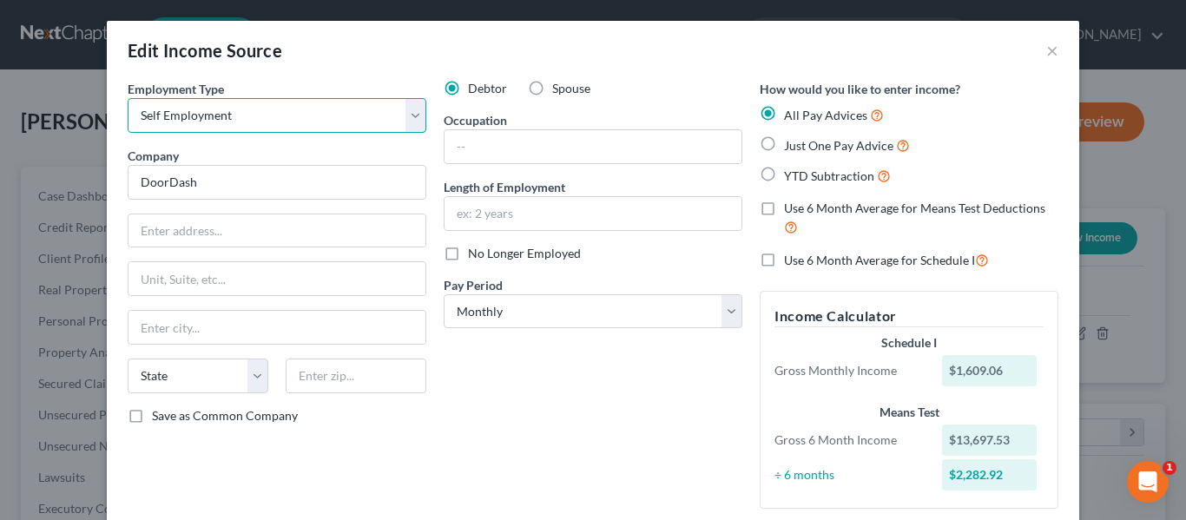
click at [406, 112] on select "Select Full or [DEMOGRAPHIC_DATA] Employment Self Employment" at bounding box center [277, 115] width 299 height 35
select select "0"
click at [128, 98] on select "Select Full or [DEMOGRAPHIC_DATA] Employment Self Employment" at bounding box center [277, 115] width 299 height 35
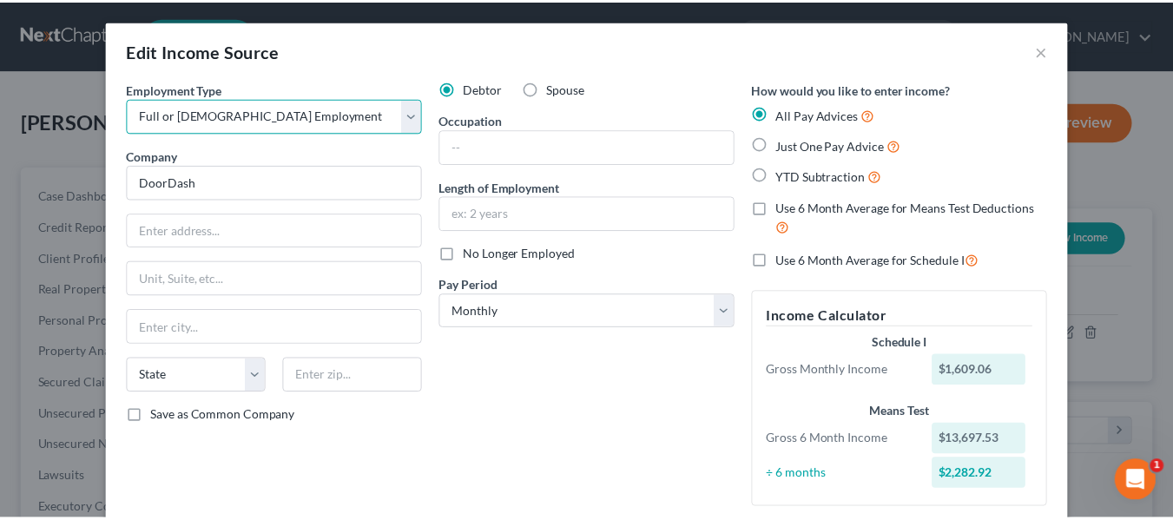
scroll to position [458, 0]
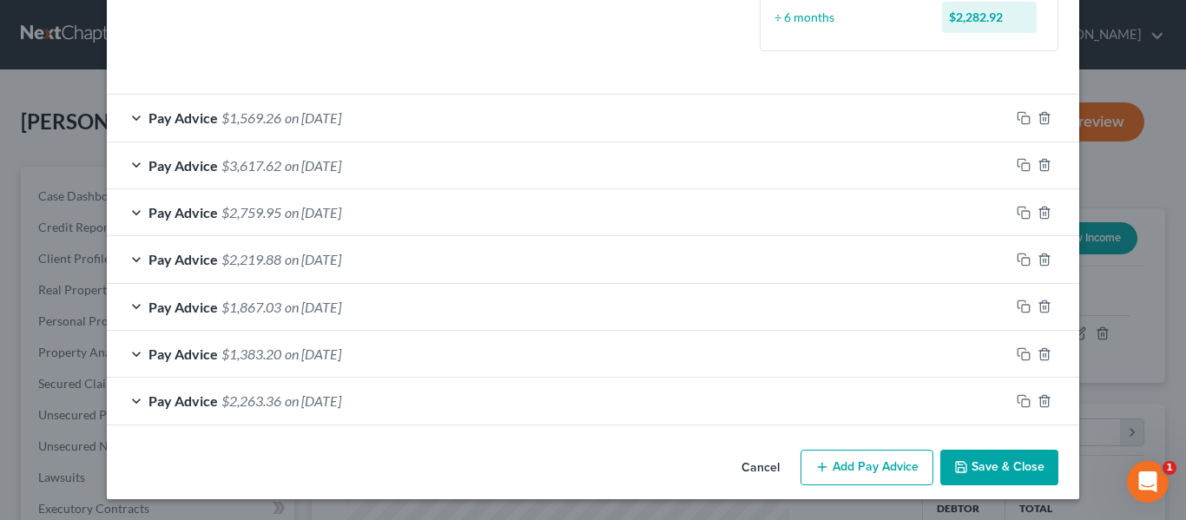
click at [764, 468] on button "Cancel" at bounding box center [761, 469] width 66 height 35
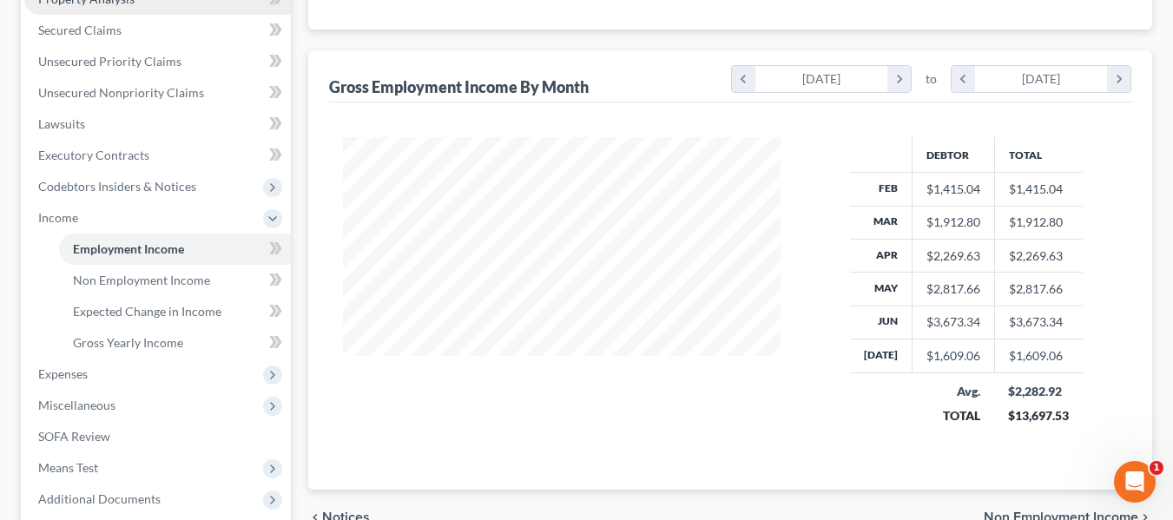
scroll to position [354, 0]
click at [164, 275] on span "Non Employment Income" at bounding box center [141, 279] width 137 height 15
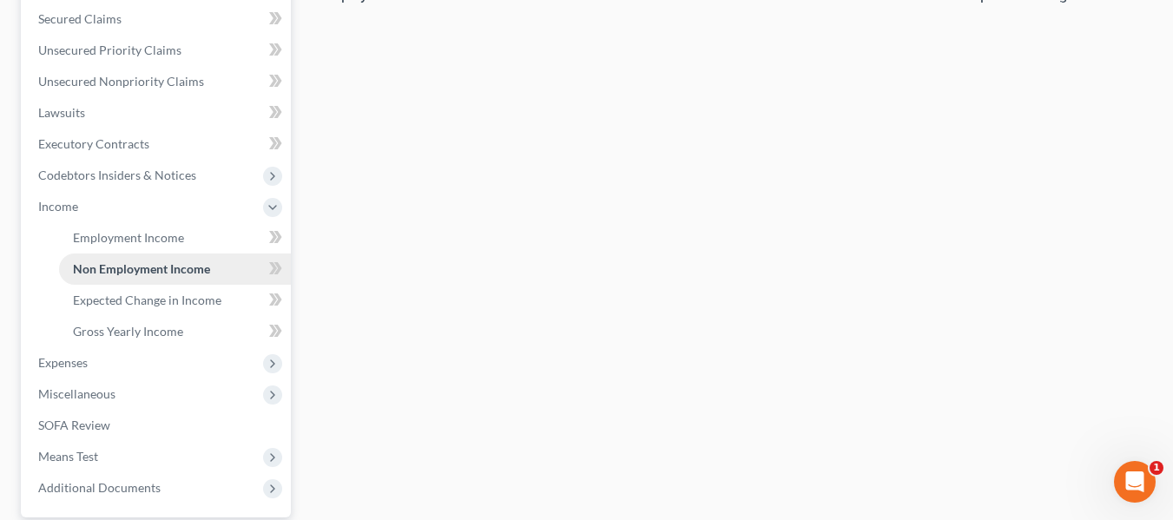
scroll to position [366, 0]
click at [165, 302] on span "Expected Change in Income" at bounding box center [147, 299] width 148 height 15
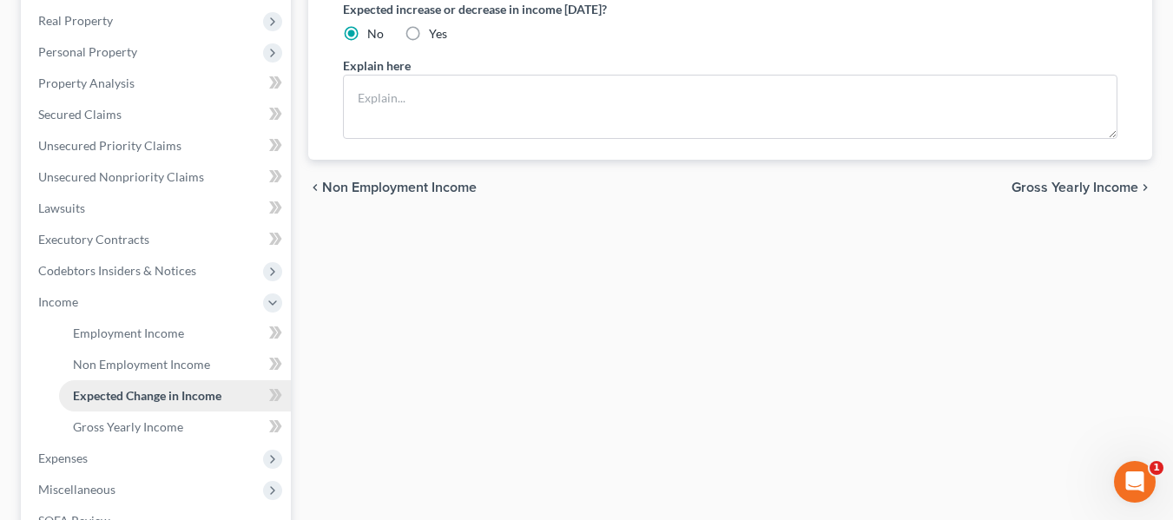
scroll to position [310, 0]
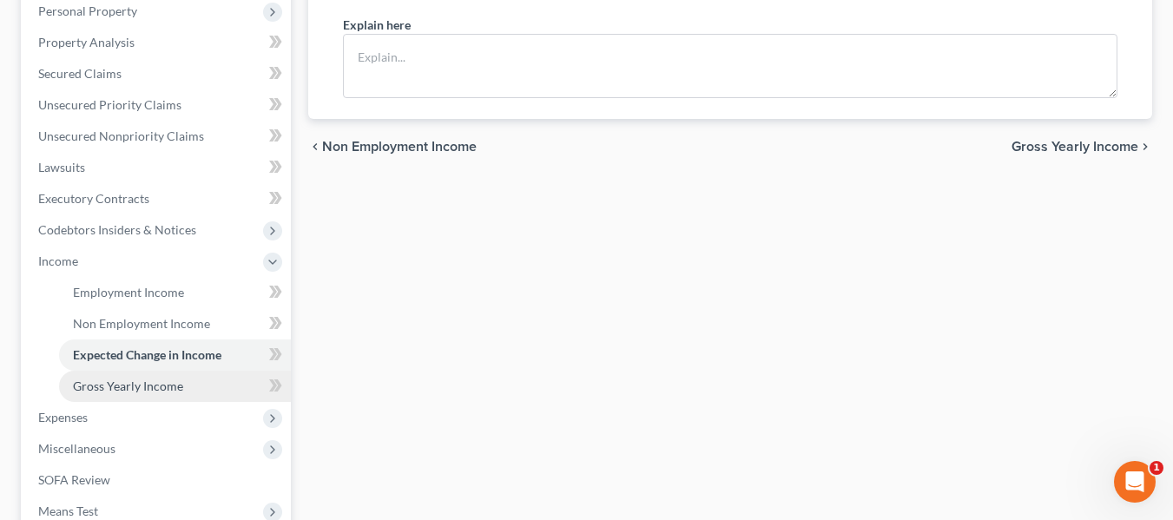
click at [155, 375] on link "Gross Yearly Income" at bounding box center [175, 386] width 232 height 31
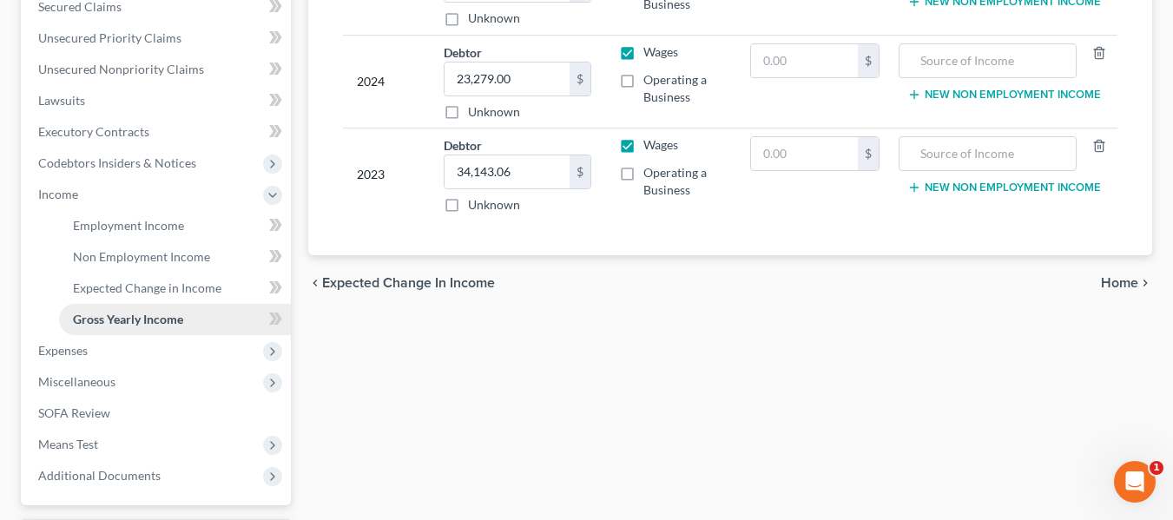
scroll to position [379, 0]
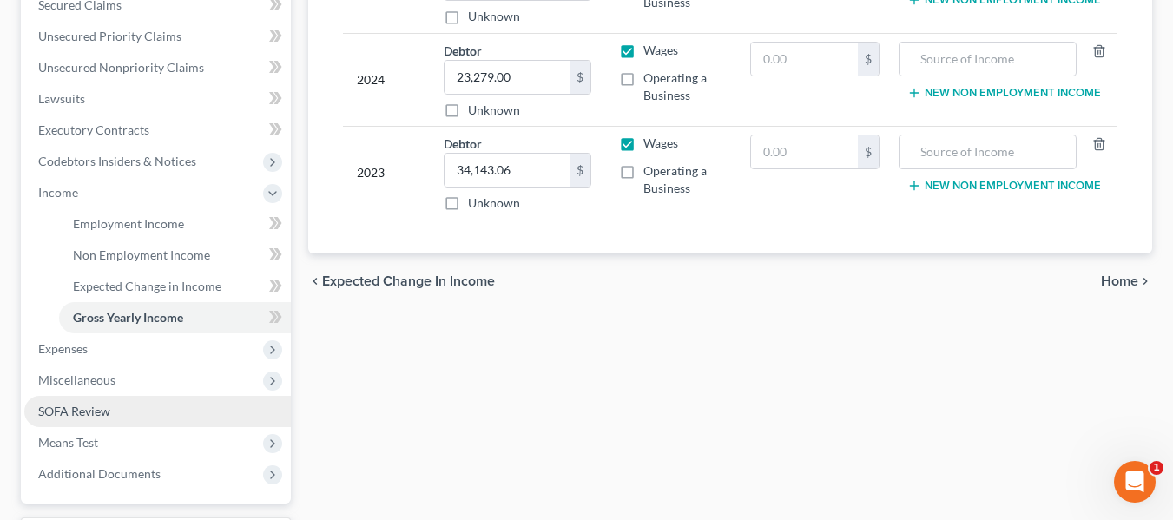
click at [166, 411] on link "SOFA Review" at bounding box center [157, 411] width 267 height 31
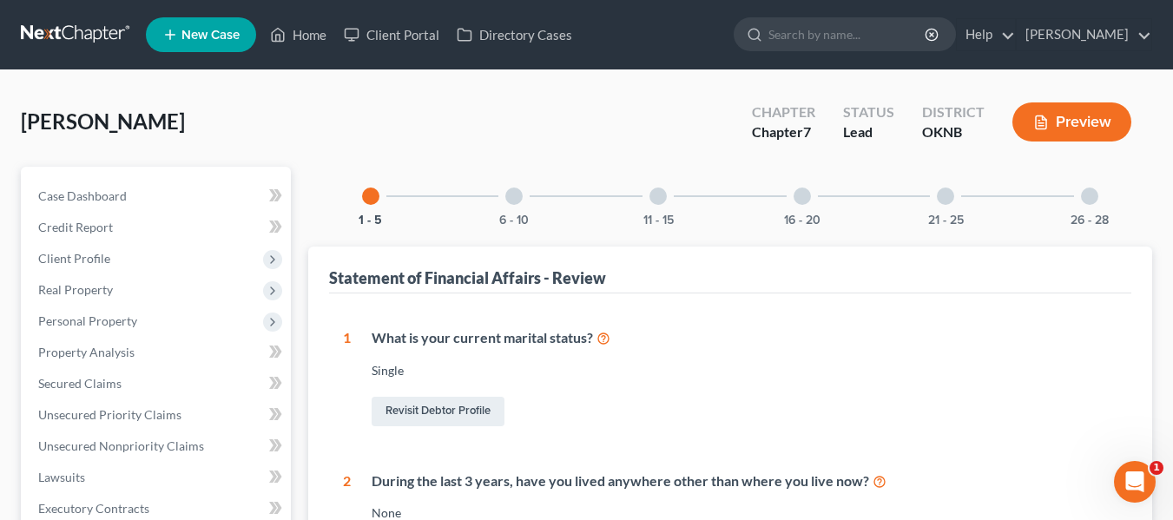
click at [518, 195] on div at bounding box center [513, 196] width 17 height 17
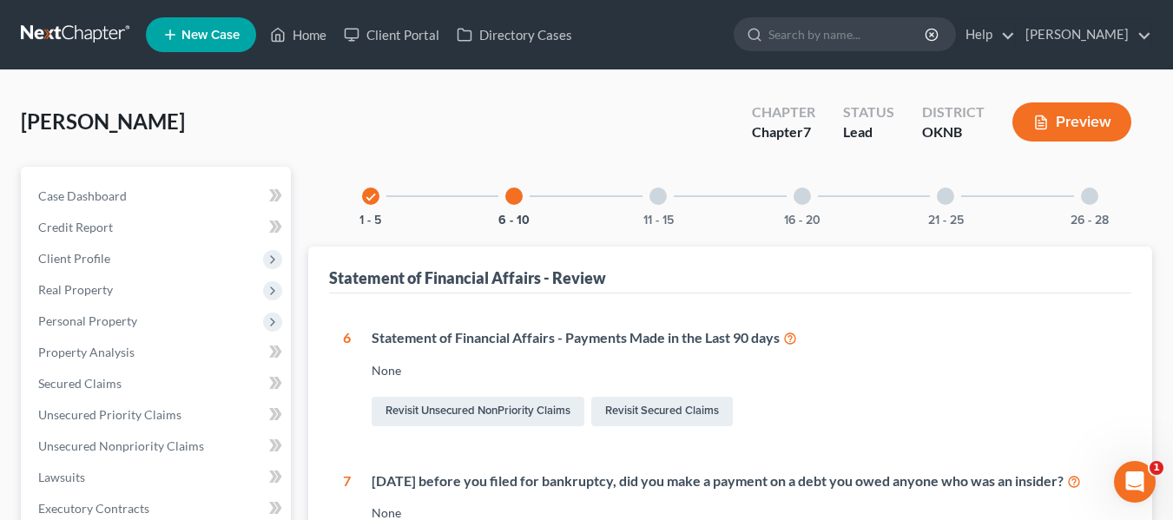
click at [650, 189] on div "11 - 15" at bounding box center [658, 196] width 59 height 59
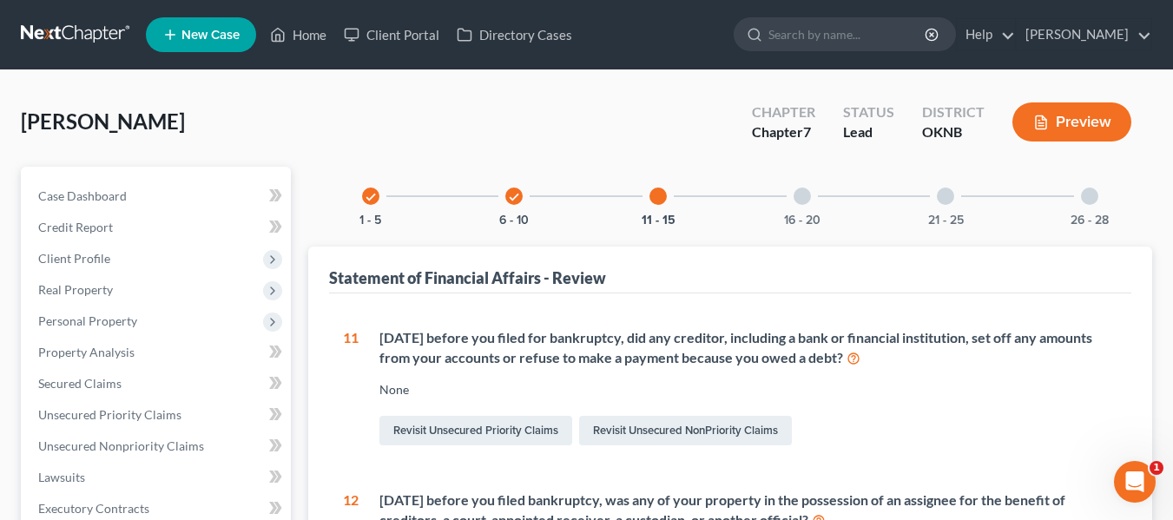
click at [804, 204] on div at bounding box center [802, 196] width 17 height 17
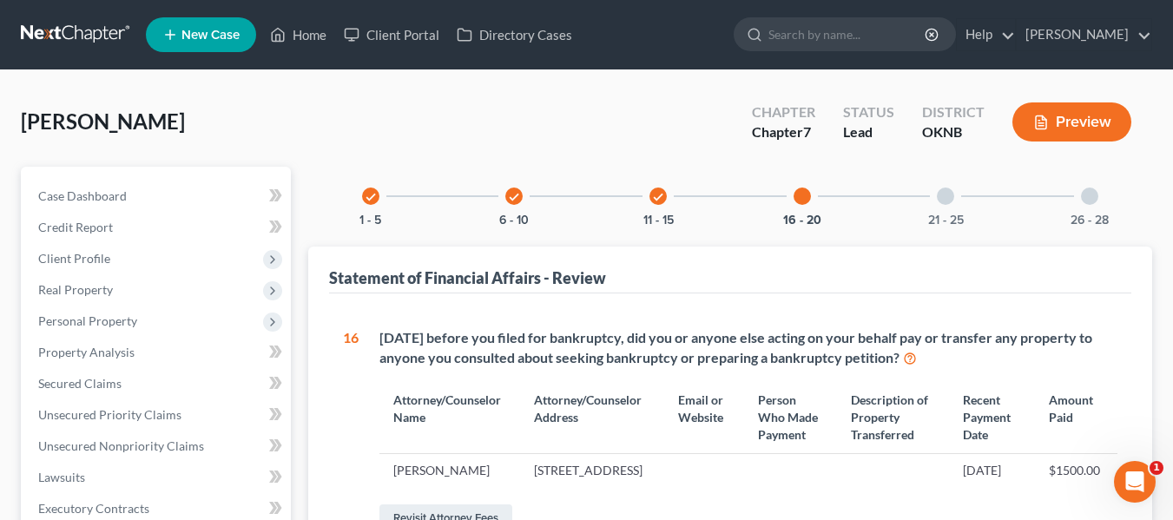
click at [951, 193] on div at bounding box center [945, 196] width 17 height 17
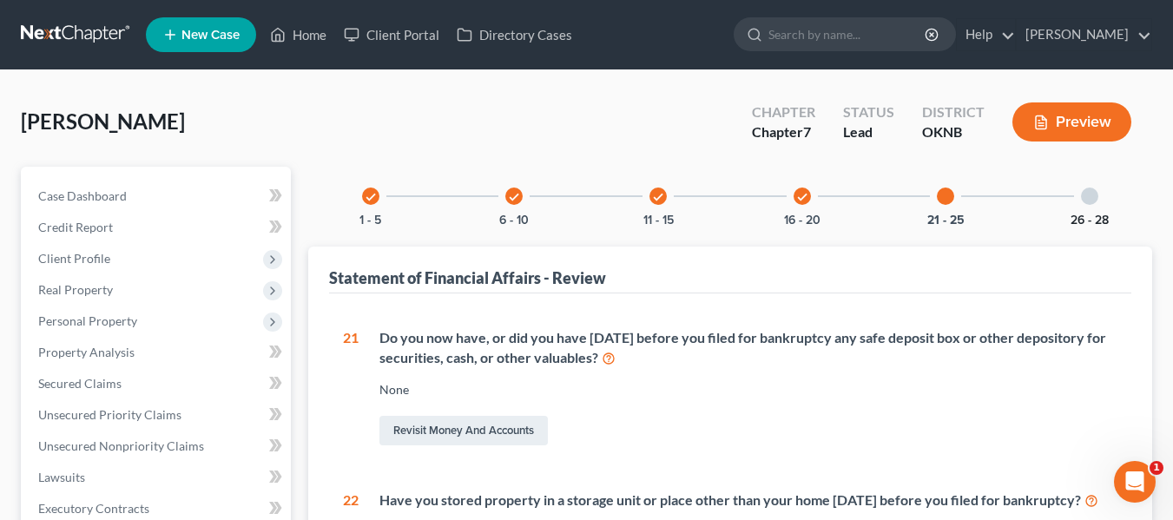
click at [1091, 218] on button "26 - 28" at bounding box center [1090, 220] width 38 height 12
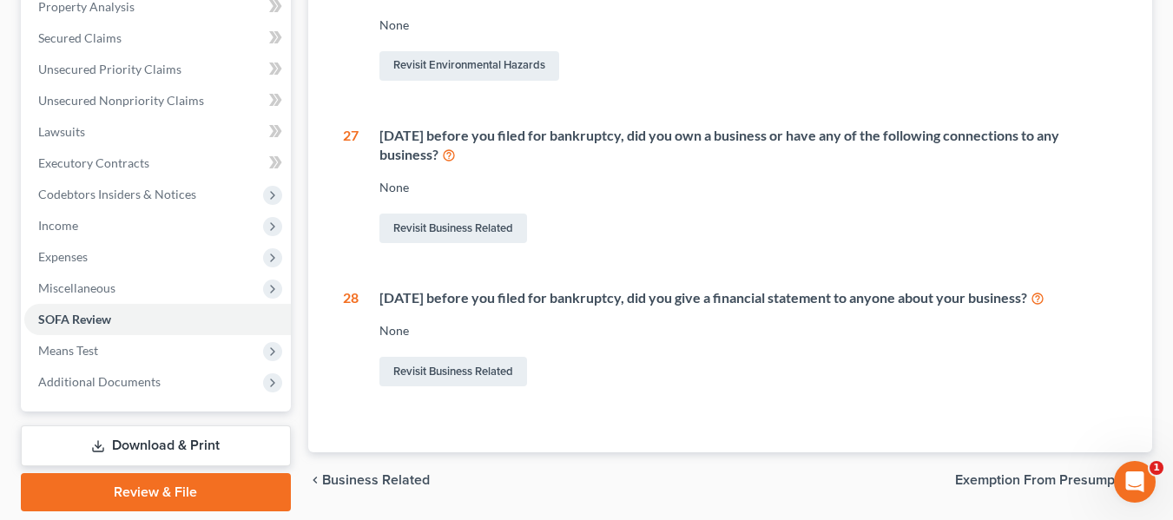
scroll to position [346, 0]
